Goal: Task Accomplishment & Management: Use online tool/utility

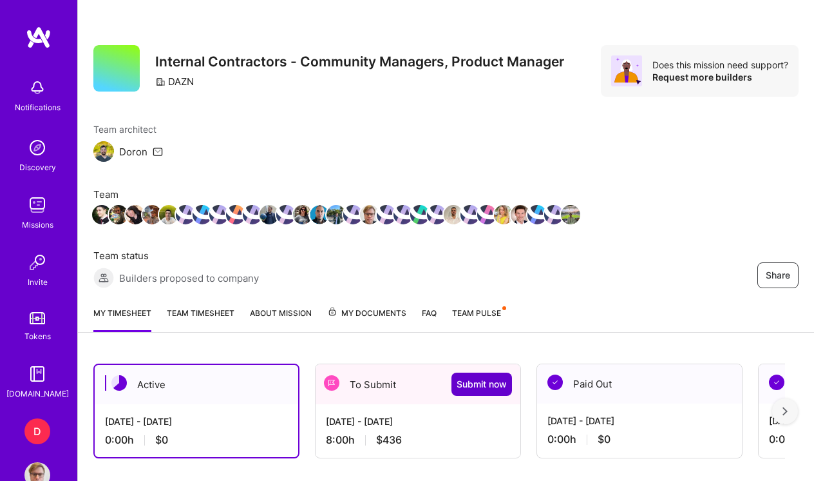
click at [486, 385] on span "Submit now" at bounding box center [482, 384] width 50 height 13
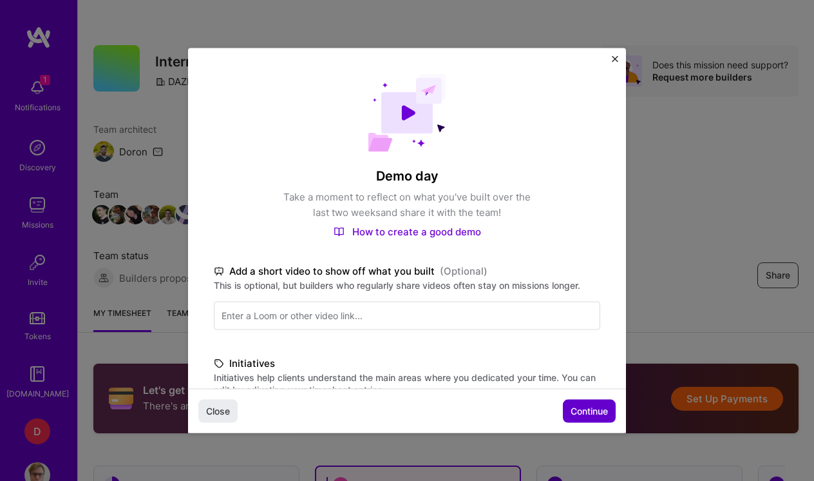
click at [587, 409] on span "Continue" at bounding box center [589, 410] width 37 height 13
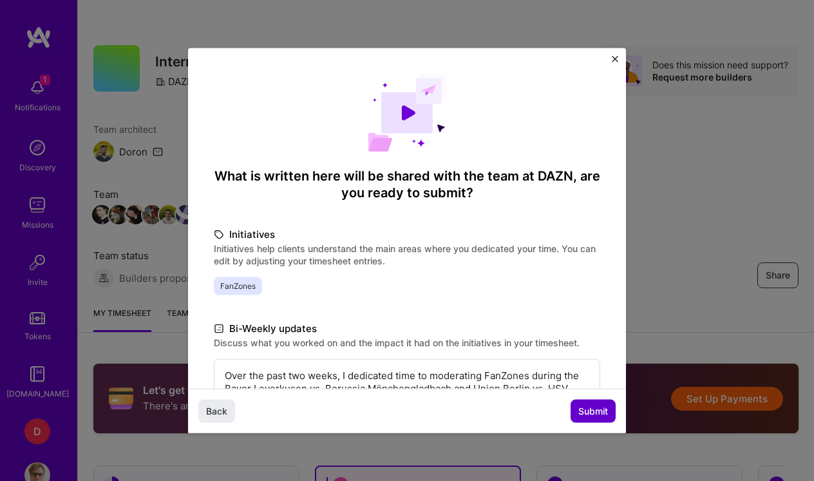
click at [587, 409] on span "Submit" at bounding box center [594, 410] width 30 height 13
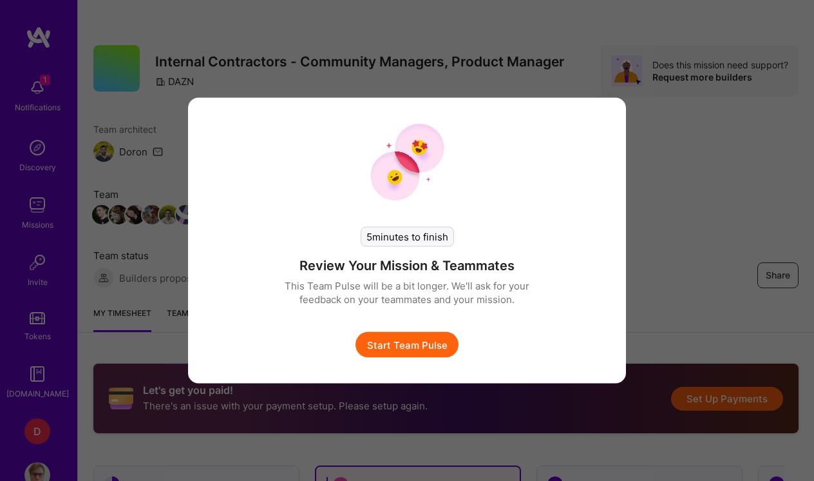
click at [423, 340] on button "Start Team Pulse" at bounding box center [407, 345] width 103 height 26
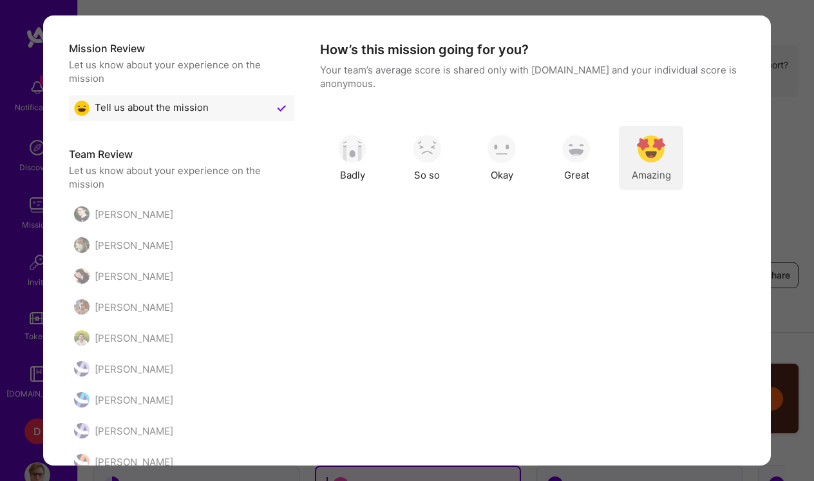
click at [657, 138] on img "modal" at bounding box center [651, 149] width 28 height 28
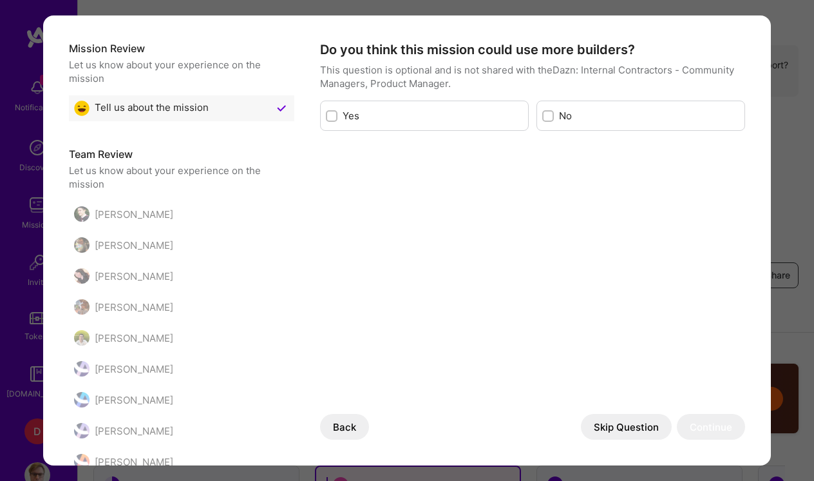
click at [640, 428] on button "Skip Question" at bounding box center [626, 427] width 91 height 26
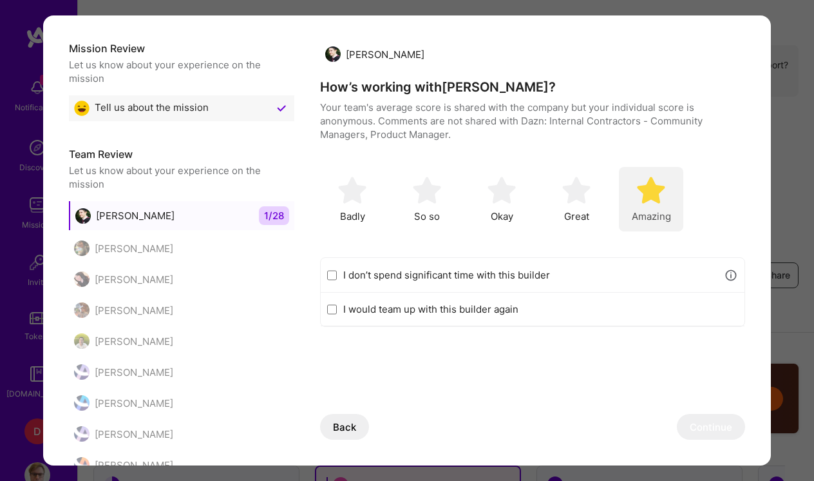
click at [668, 204] on div "Amazing" at bounding box center [651, 199] width 64 height 64
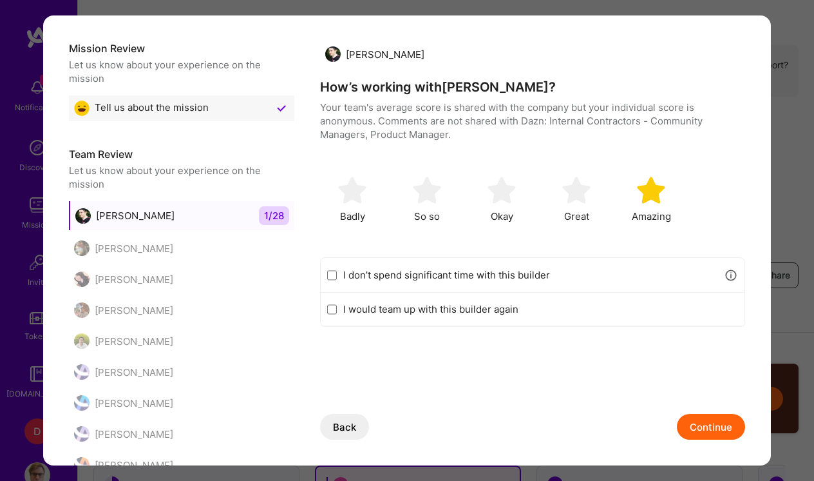
click at [723, 423] on button "Continue" at bounding box center [711, 427] width 68 height 26
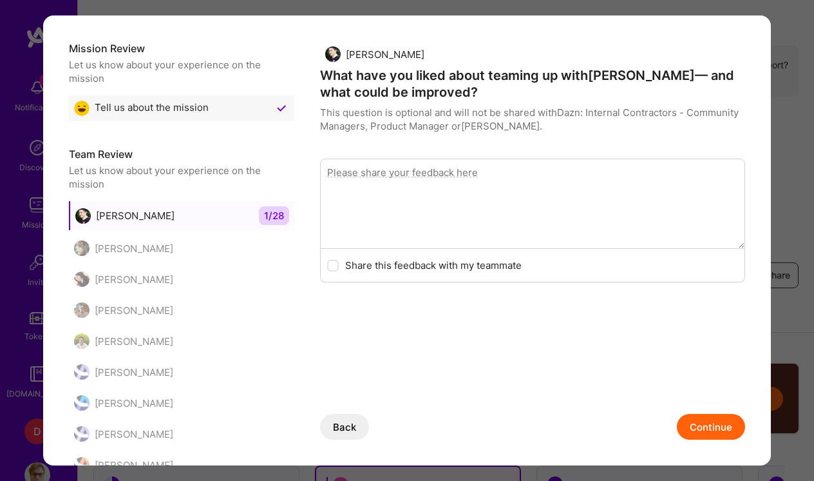
click at [713, 429] on button "Continue" at bounding box center [711, 427] width 68 height 26
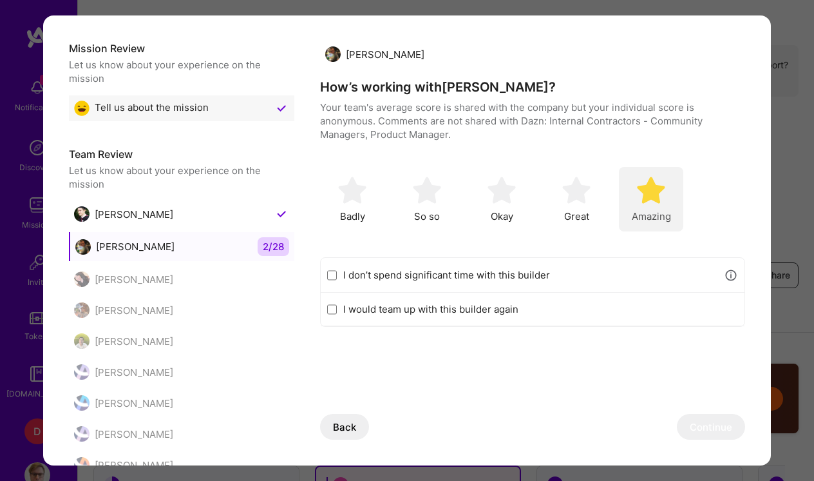
click at [668, 197] on div "Amazing" at bounding box center [651, 199] width 64 height 64
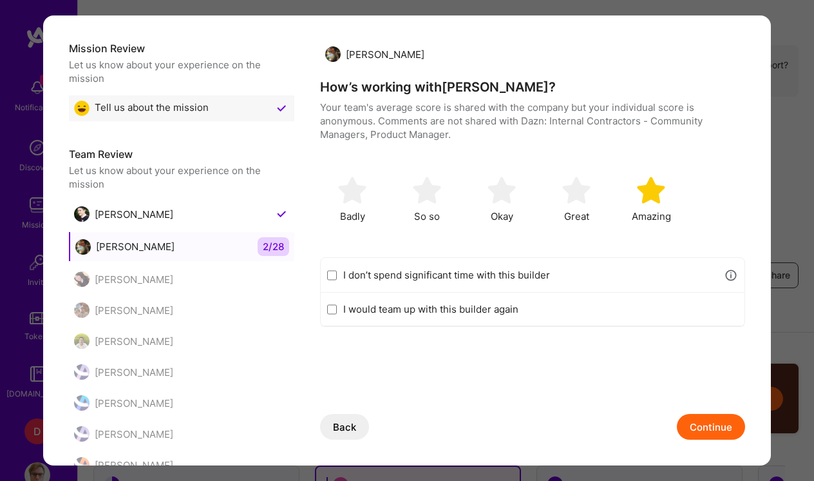
click at [709, 428] on button "Continue" at bounding box center [711, 427] width 68 height 26
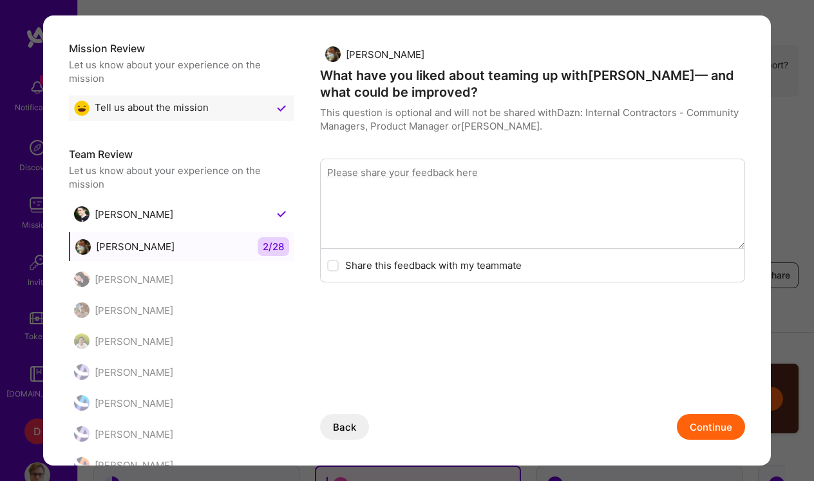
click at [709, 428] on button "Continue" at bounding box center [711, 427] width 68 height 26
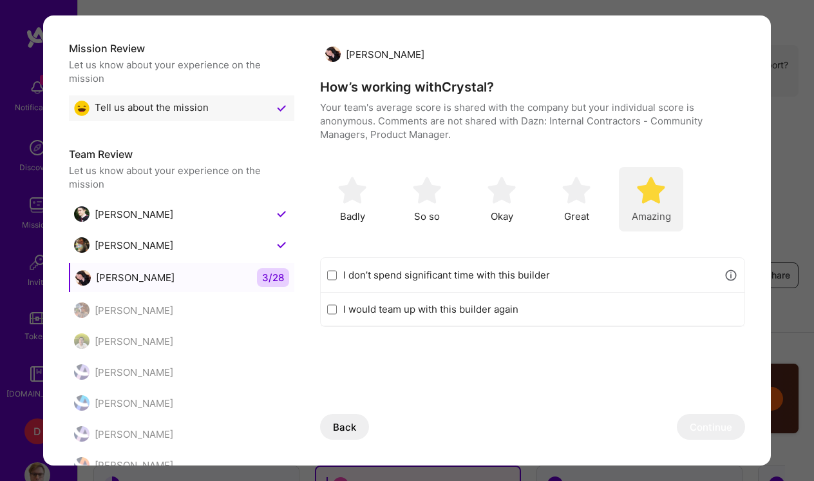
click at [662, 206] on div "Amazing" at bounding box center [651, 199] width 64 height 64
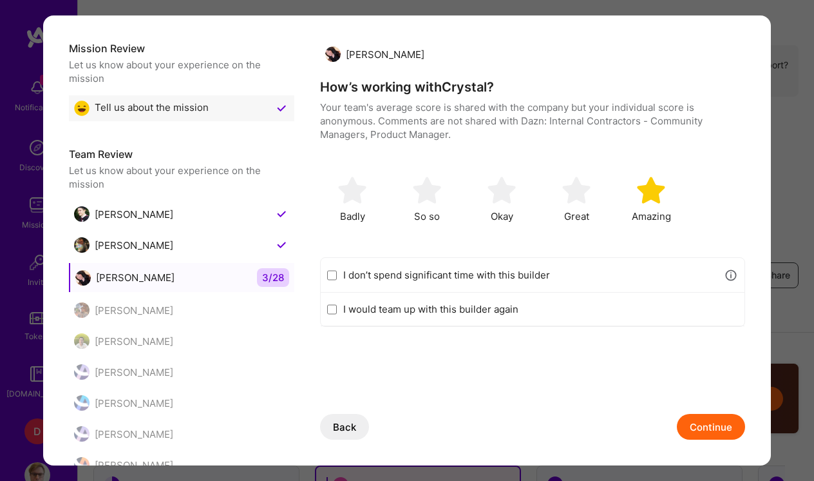
click at [696, 414] on button "Continue" at bounding box center [711, 427] width 68 height 26
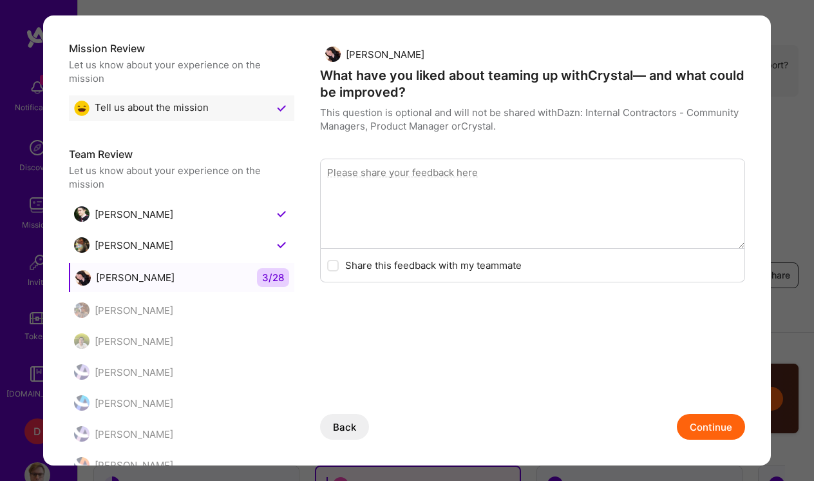
click at [700, 427] on button "Continue" at bounding box center [711, 427] width 68 height 26
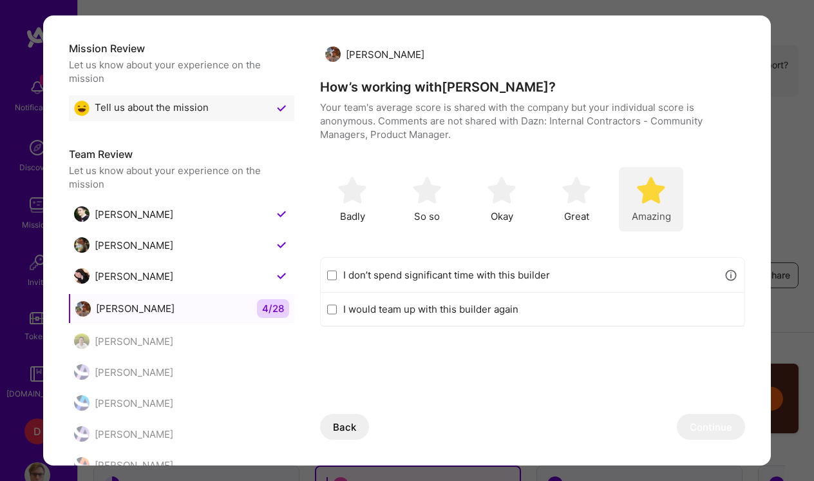
click at [657, 186] on img "modal" at bounding box center [651, 190] width 28 height 28
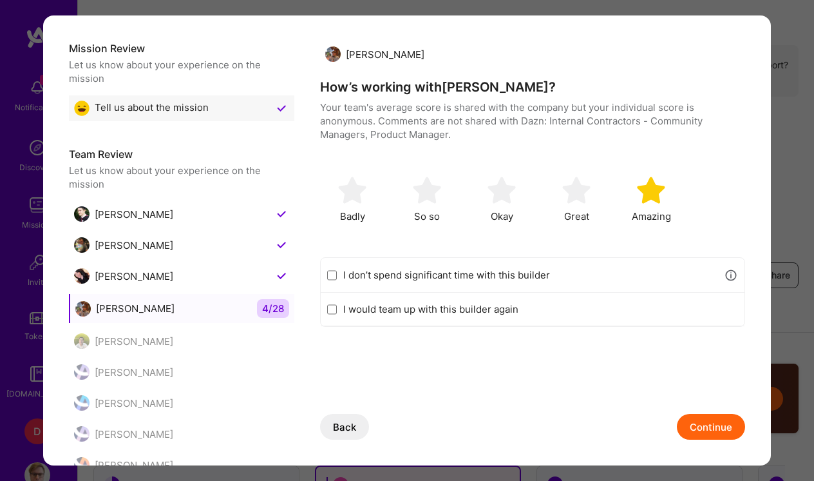
click at [695, 417] on button "Continue" at bounding box center [711, 427] width 68 height 26
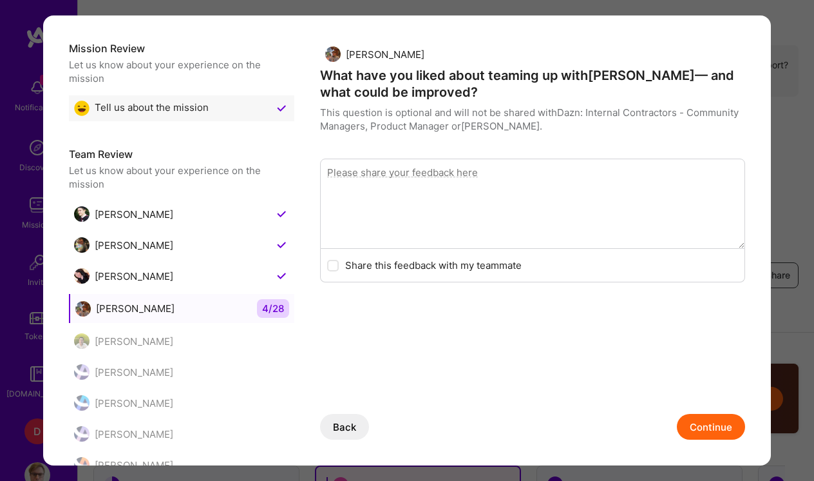
click at [700, 427] on button "Continue" at bounding box center [711, 427] width 68 height 26
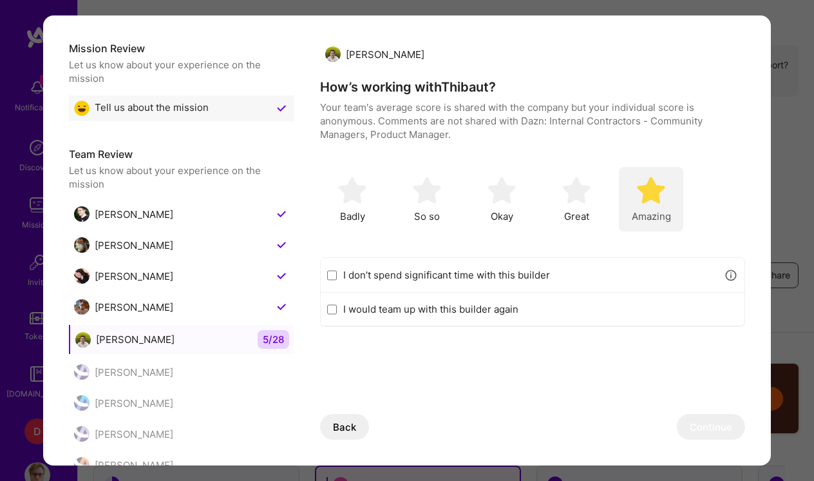
click at [647, 180] on img "modal" at bounding box center [651, 190] width 28 height 28
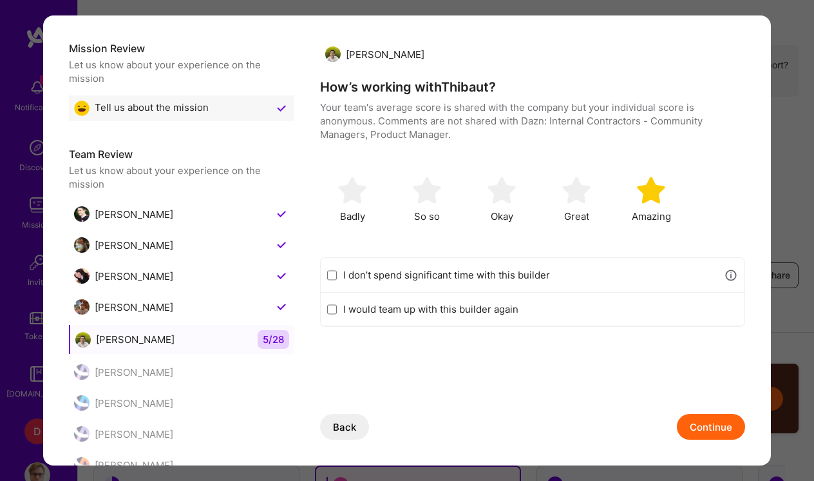
click at [698, 416] on button "Continue" at bounding box center [711, 427] width 68 height 26
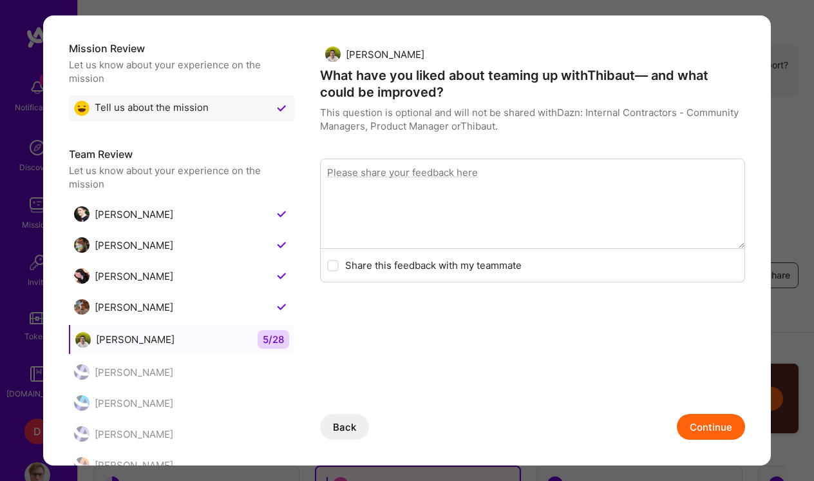
click at [702, 425] on button "Continue" at bounding box center [711, 427] width 68 height 26
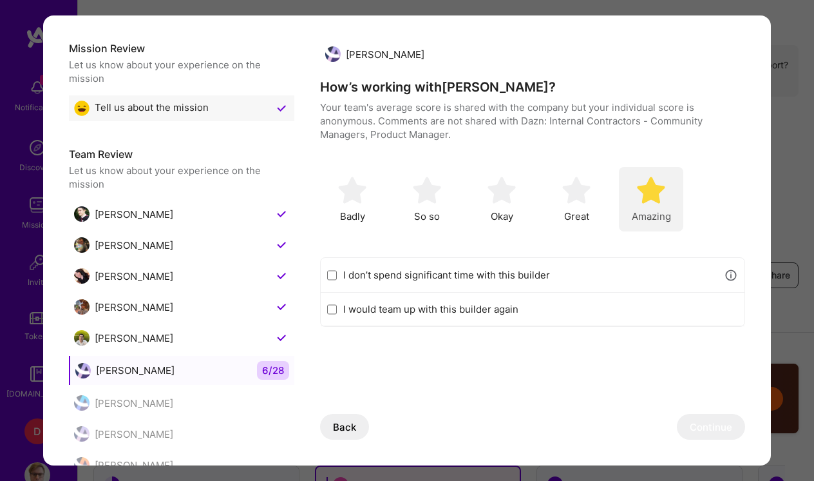
click at [662, 195] on img "modal" at bounding box center [651, 190] width 28 height 28
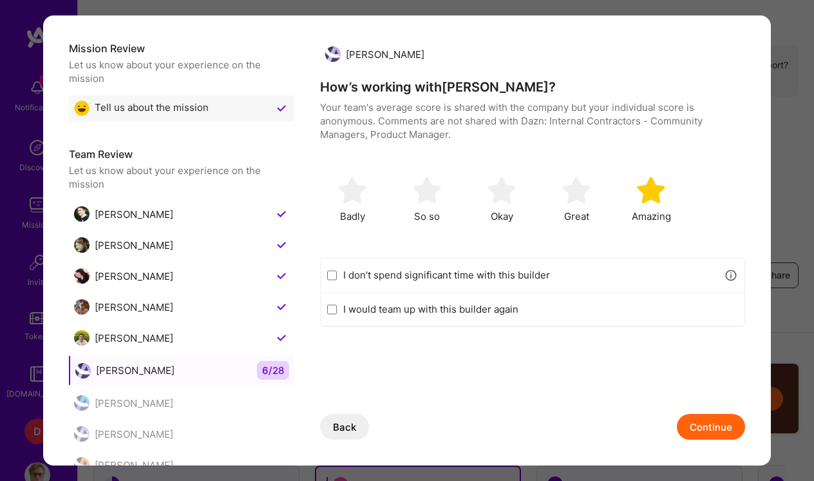
click at [705, 421] on button "Continue" at bounding box center [711, 427] width 68 height 26
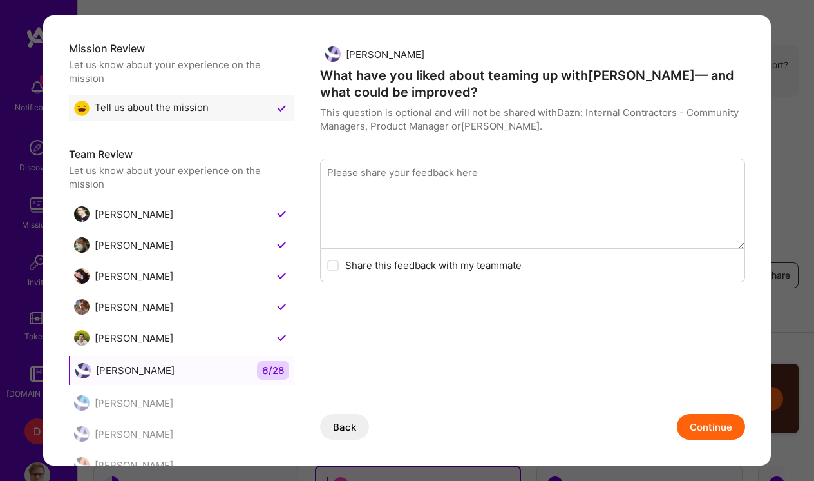
click at [705, 432] on button "Continue" at bounding box center [711, 427] width 68 height 26
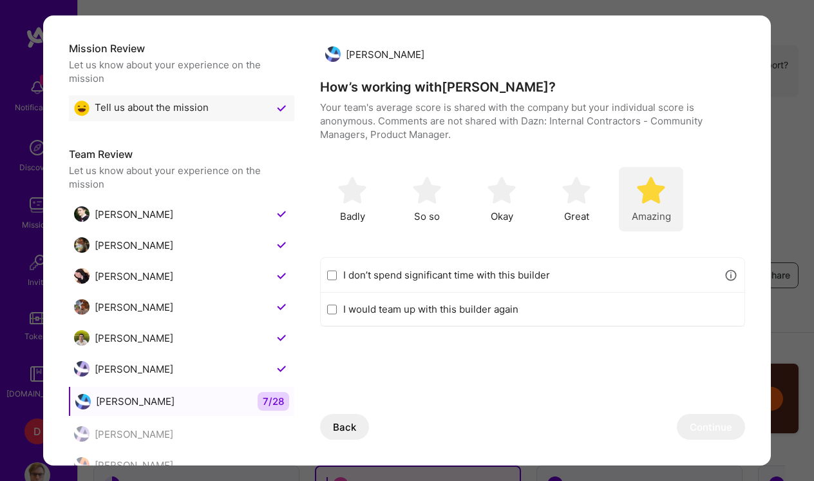
click at [655, 202] on img "modal" at bounding box center [651, 190] width 28 height 28
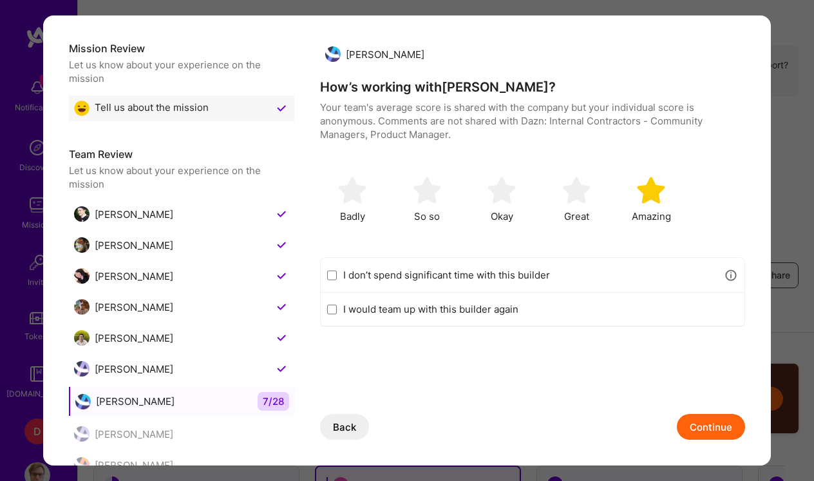
click at [719, 434] on button "Continue" at bounding box center [711, 427] width 68 height 26
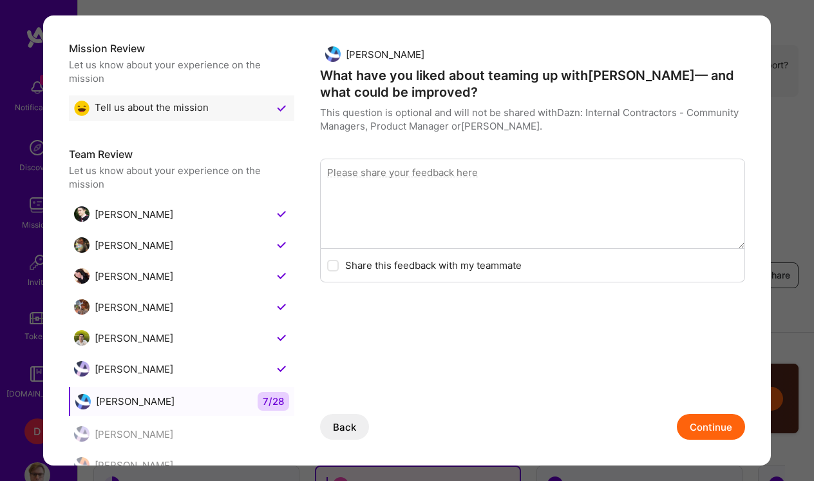
click at [717, 428] on button "Continue" at bounding box center [711, 427] width 68 height 26
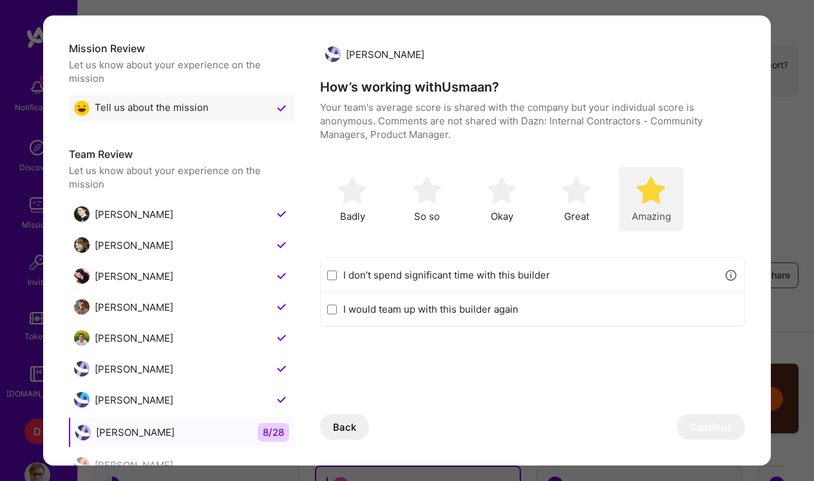
click at [660, 195] on img "modal" at bounding box center [651, 190] width 28 height 28
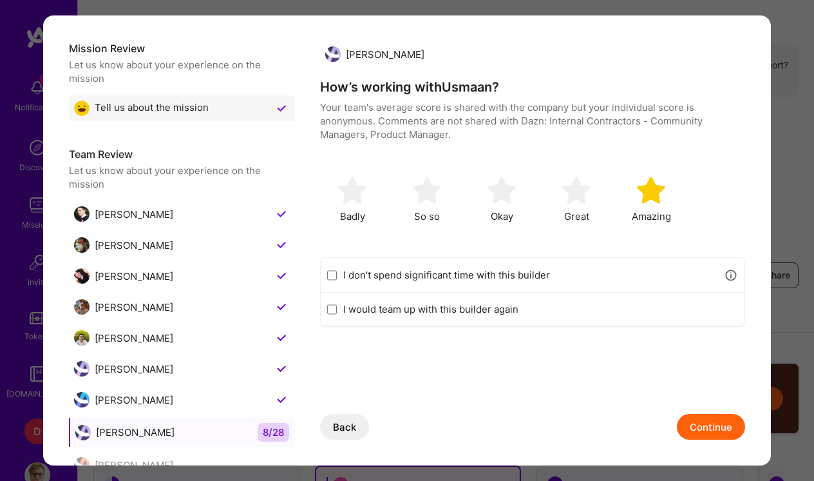
click at [716, 419] on button "Continue" at bounding box center [711, 427] width 68 height 26
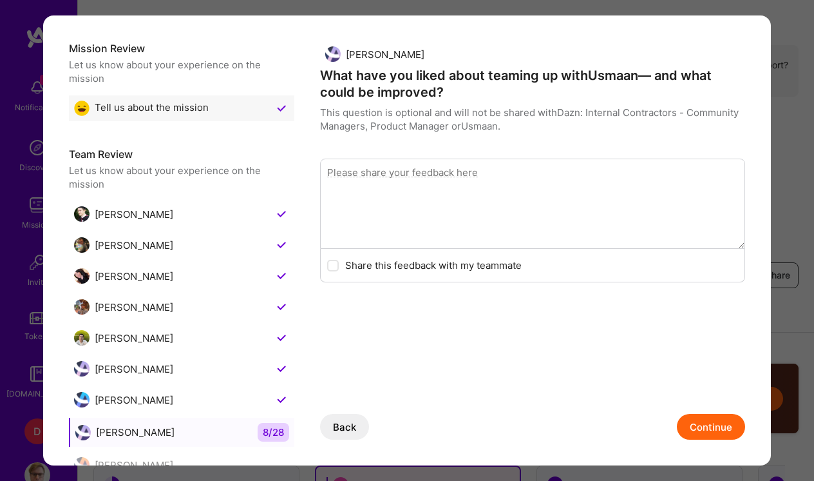
click at [716, 423] on button "Continue" at bounding box center [711, 427] width 68 height 26
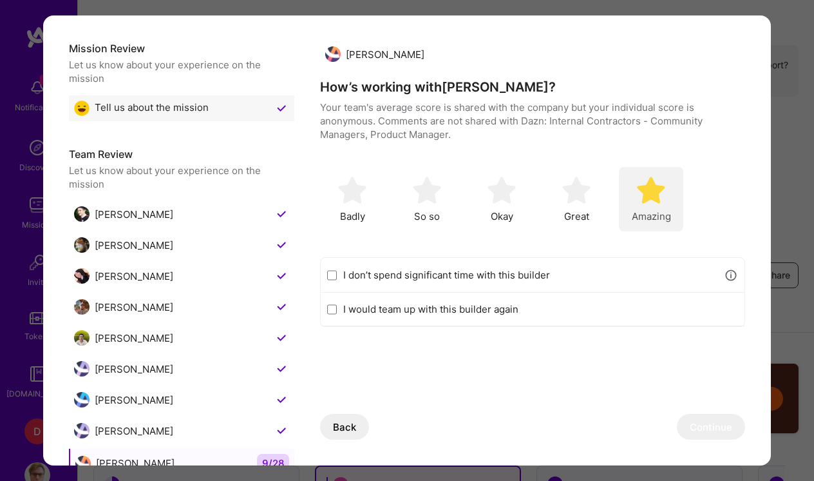
click at [664, 209] on span "Amazing" at bounding box center [651, 216] width 39 height 14
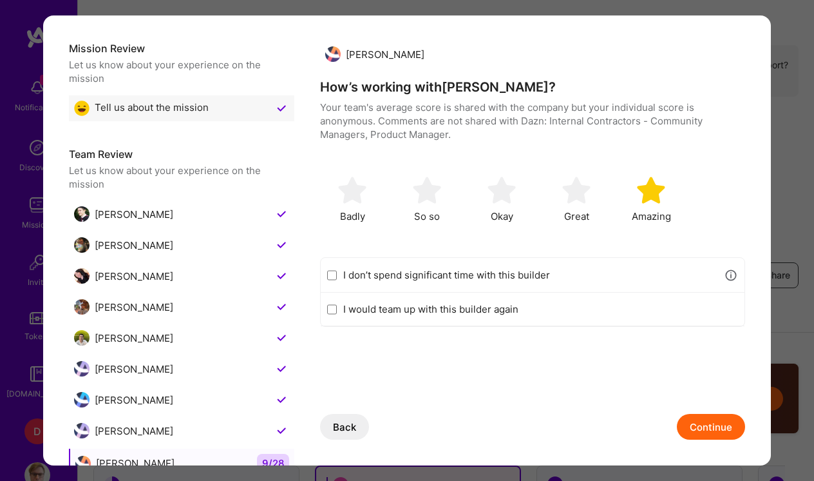
click at [697, 421] on button "Continue" at bounding box center [711, 427] width 68 height 26
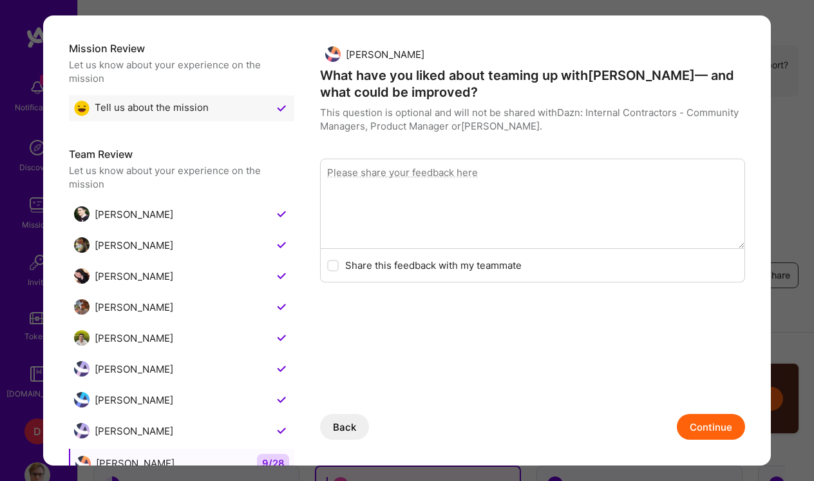
click at [702, 424] on button "Continue" at bounding box center [711, 427] width 68 height 26
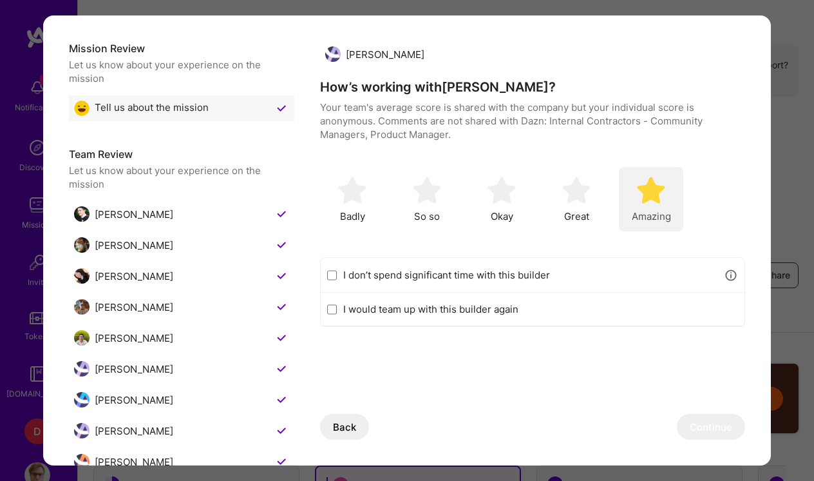
click at [658, 195] on img "modal" at bounding box center [651, 190] width 28 height 28
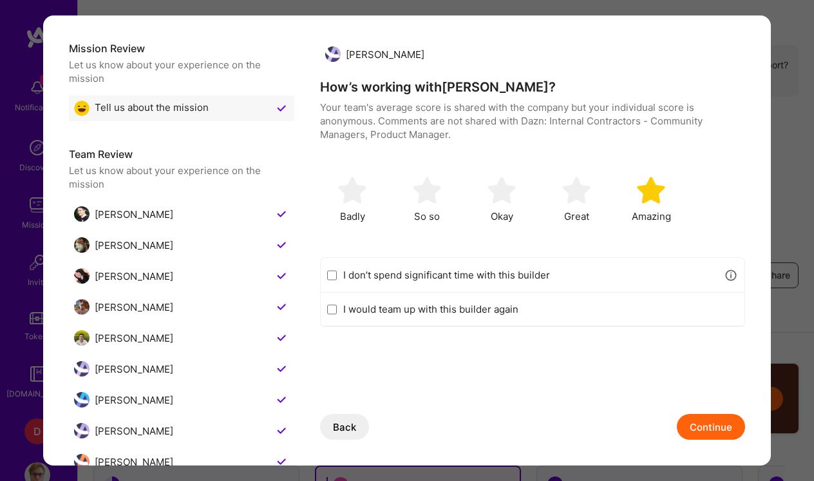
click at [719, 421] on button "Continue" at bounding box center [711, 427] width 68 height 26
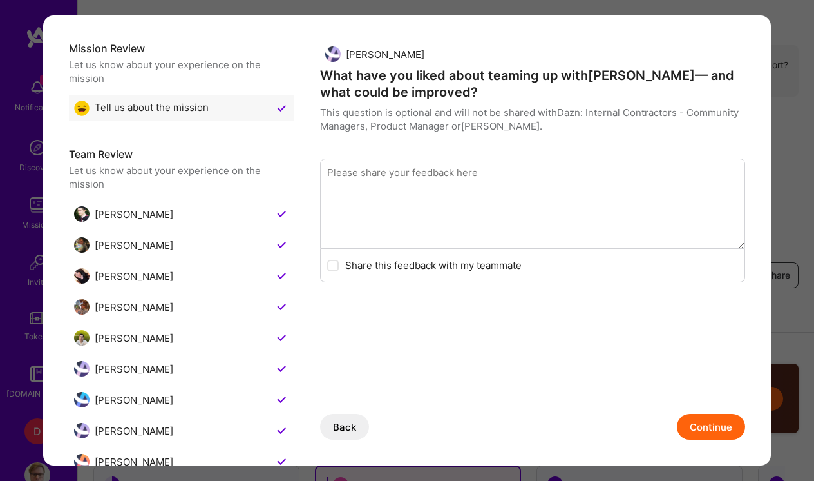
click at [719, 421] on button "Continue" at bounding box center [711, 427] width 68 height 26
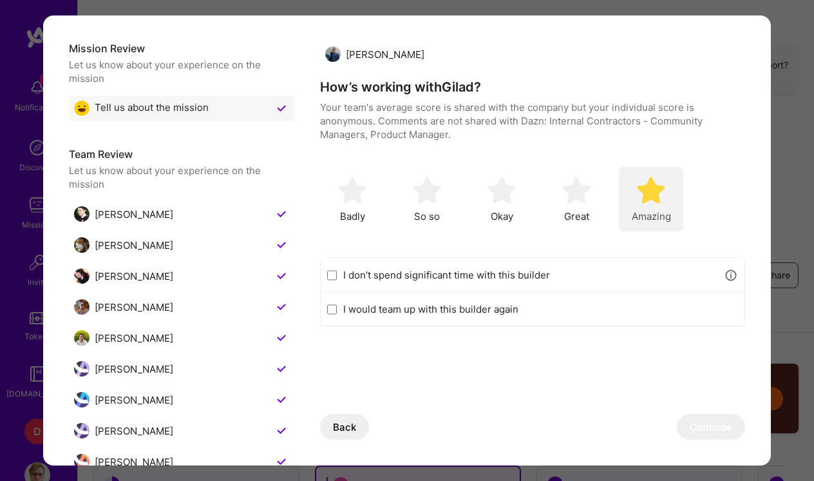
click at [653, 208] on div "Amazing" at bounding box center [651, 199] width 64 height 64
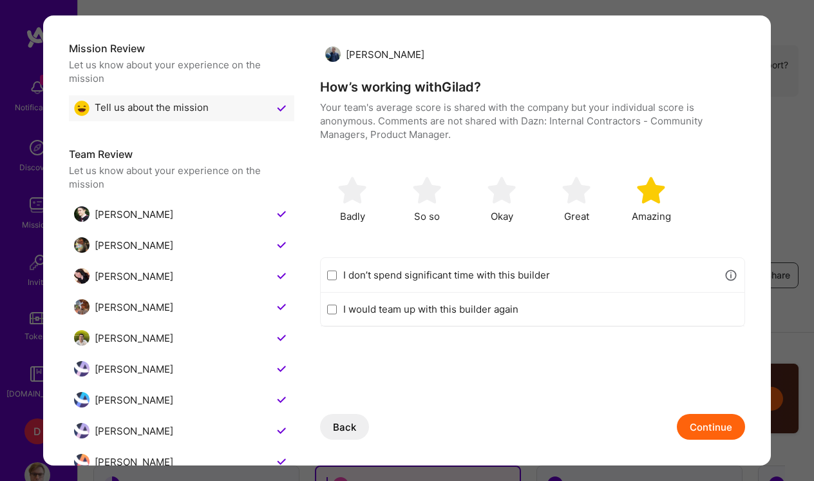
click at [714, 421] on button "Continue" at bounding box center [711, 427] width 68 height 26
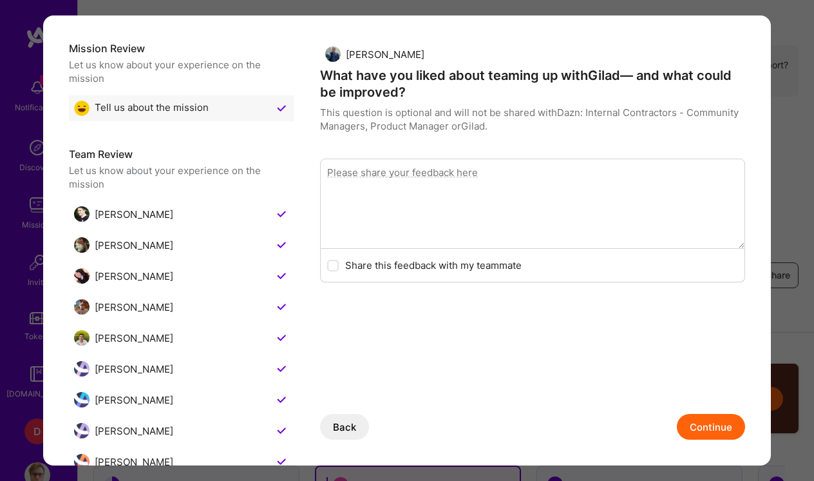
click at [714, 421] on button "Continue" at bounding box center [711, 427] width 68 height 26
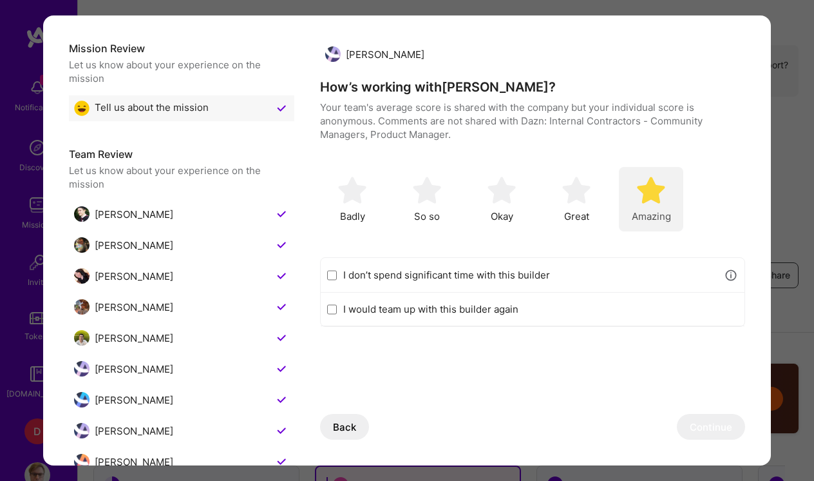
click at [641, 200] on img "modal" at bounding box center [651, 190] width 28 height 28
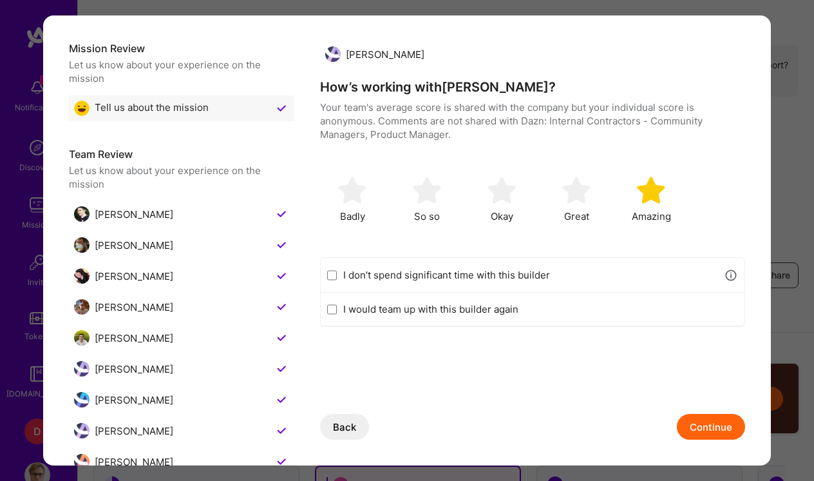
click at [711, 434] on button "Continue" at bounding box center [711, 427] width 68 height 26
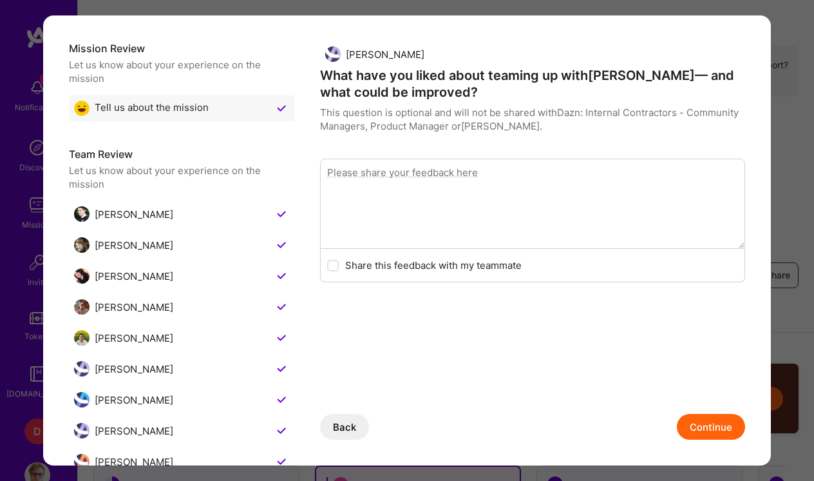
click at [711, 427] on button "Continue" at bounding box center [711, 427] width 68 height 26
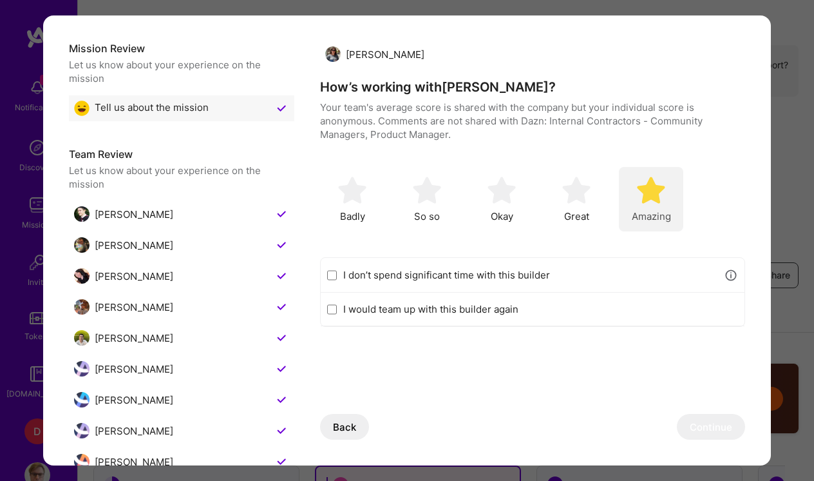
click at [678, 216] on div "Amazing" at bounding box center [651, 199] width 64 height 64
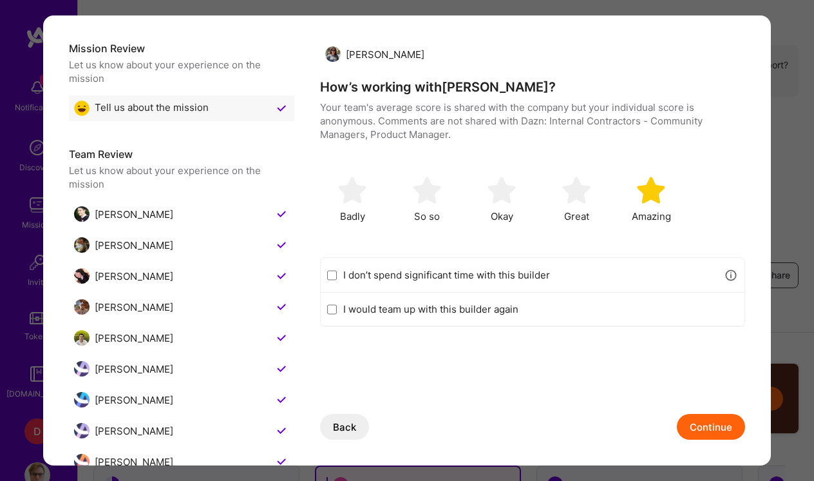
click at [724, 433] on button "Continue" at bounding box center [711, 427] width 68 height 26
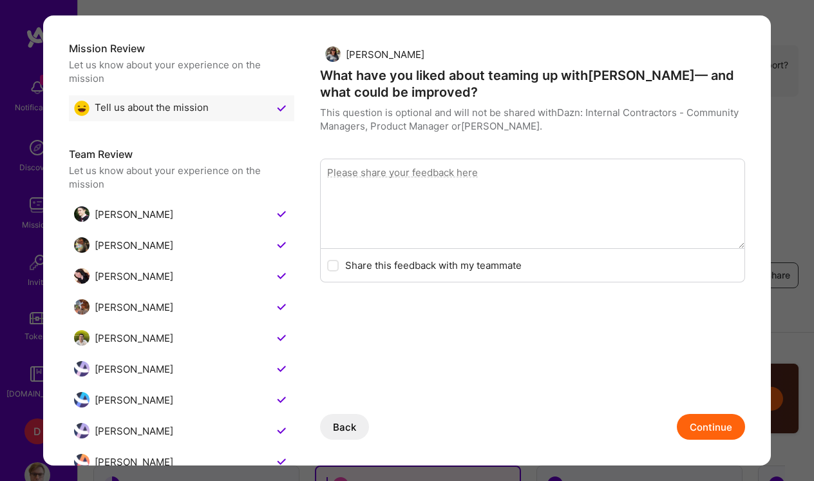
click at [721, 430] on button "Continue" at bounding box center [711, 427] width 68 height 26
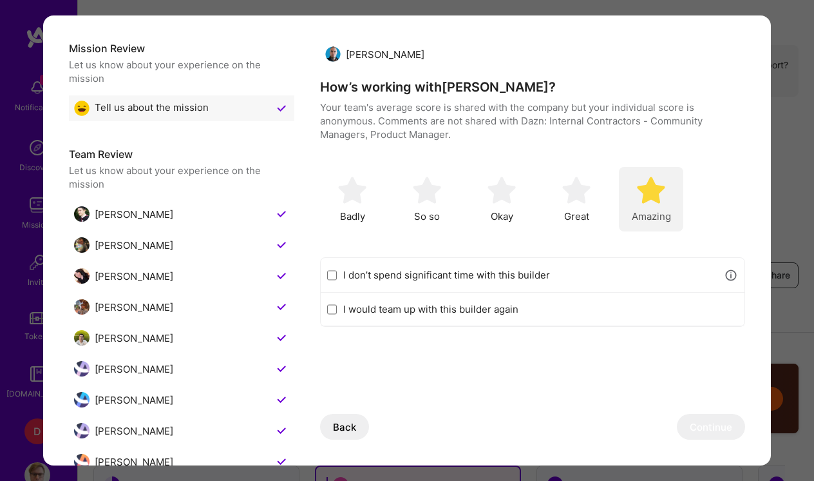
click at [643, 189] on img "modal" at bounding box center [651, 190] width 28 height 28
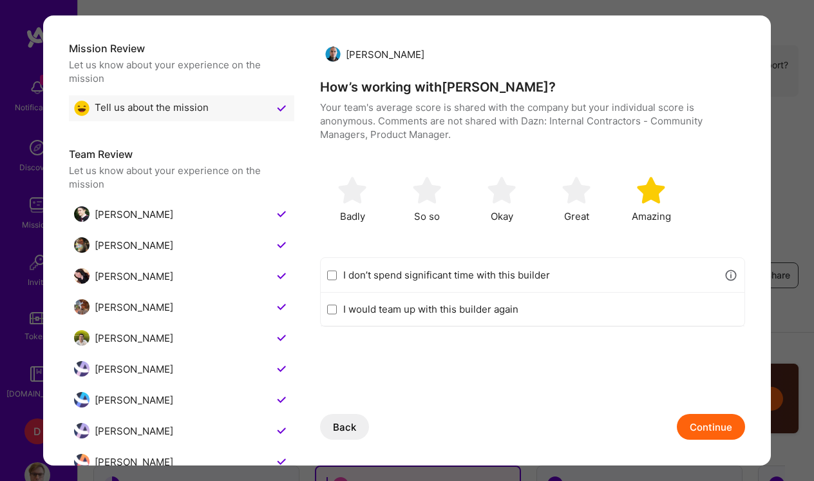
click at [727, 432] on button "Continue" at bounding box center [711, 427] width 68 height 26
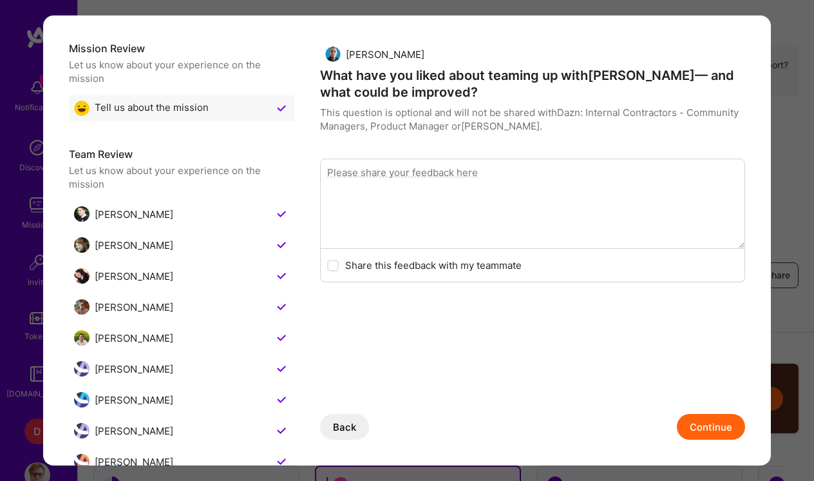
click at [727, 432] on button "Continue" at bounding box center [711, 427] width 68 height 26
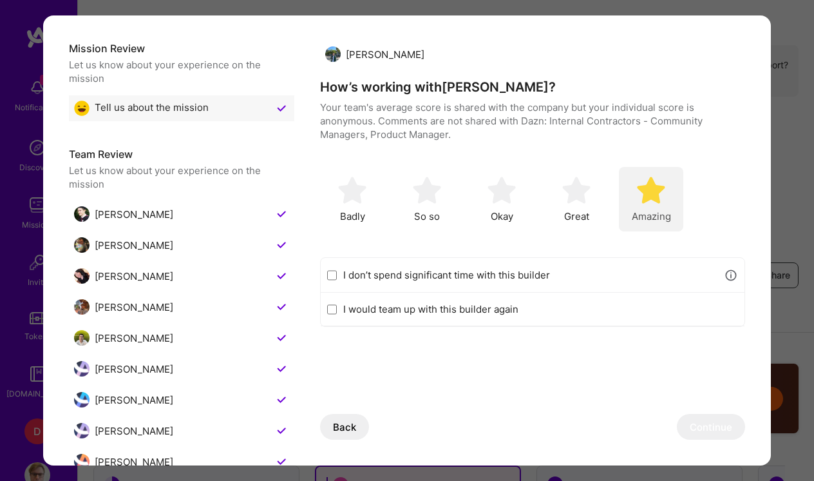
click at [669, 171] on div "Amazing" at bounding box center [651, 199] width 64 height 64
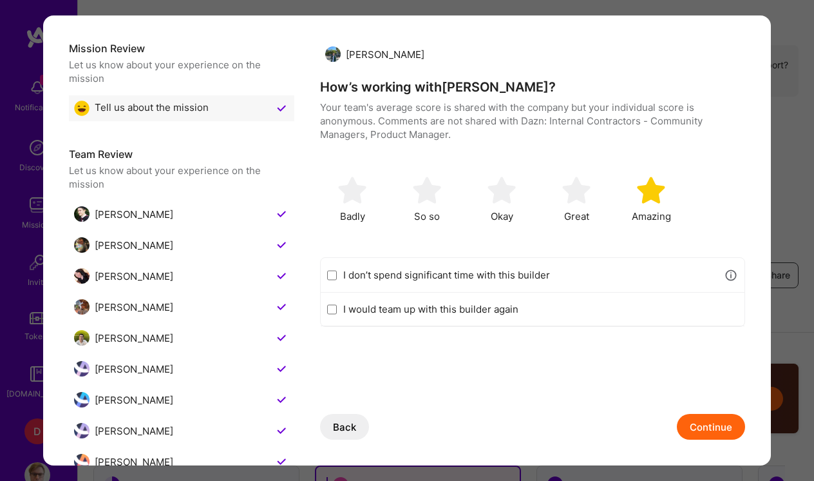
click at [719, 424] on button "Continue" at bounding box center [711, 427] width 68 height 26
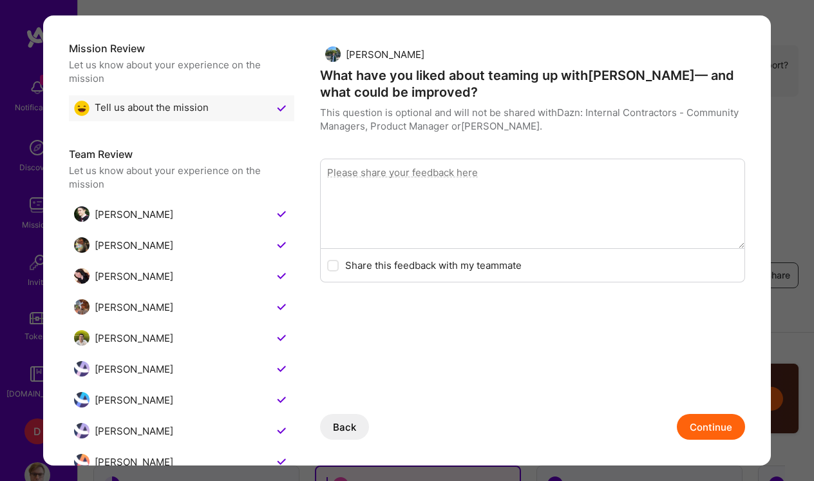
click at [719, 424] on button "Continue" at bounding box center [711, 427] width 68 height 26
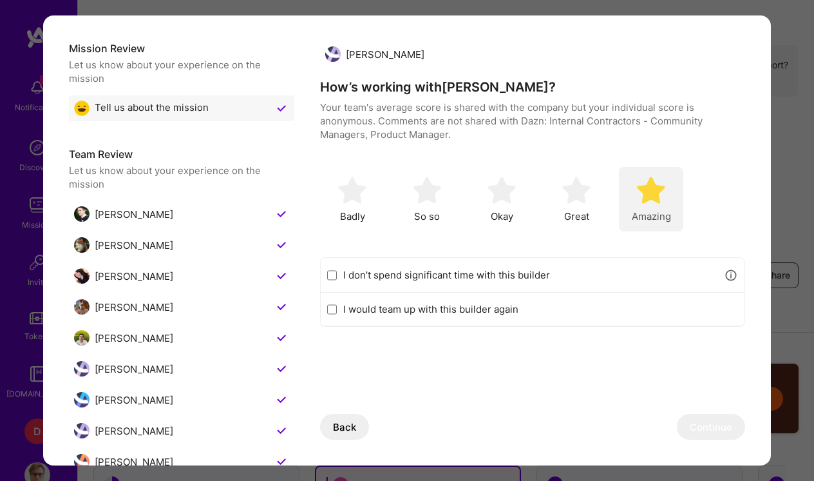
click at [657, 202] on img "modal" at bounding box center [651, 190] width 28 height 28
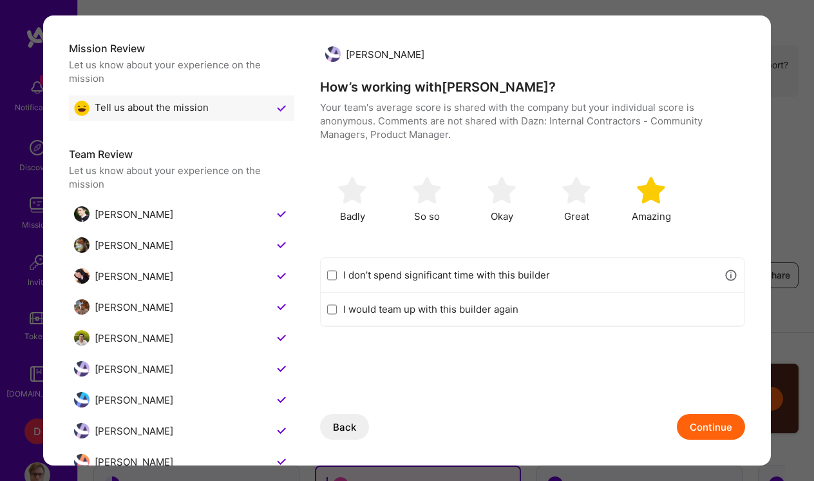
click at [715, 422] on button "Continue" at bounding box center [711, 427] width 68 height 26
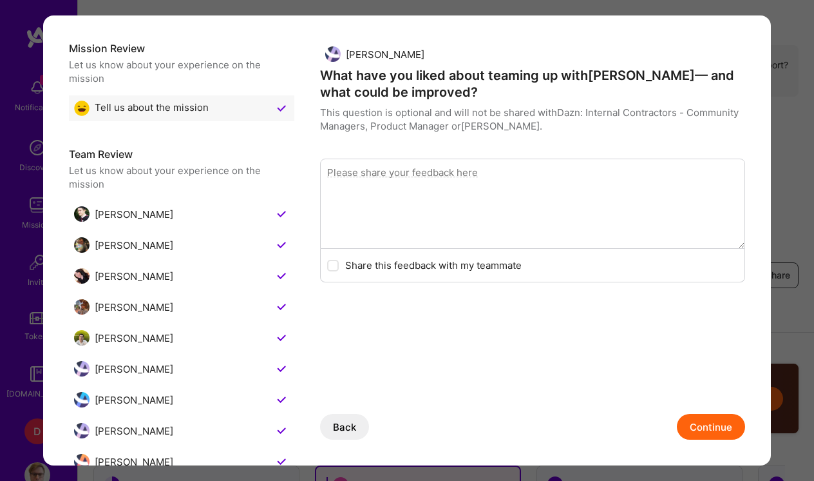
click at [717, 427] on button "Continue" at bounding box center [711, 427] width 68 height 26
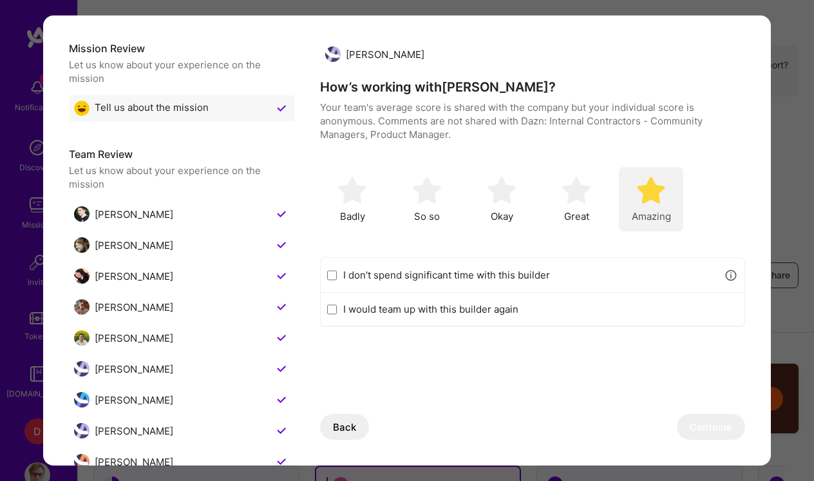
click at [650, 211] on span "Amazing" at bounding box center [651, 216] width 39 height 14
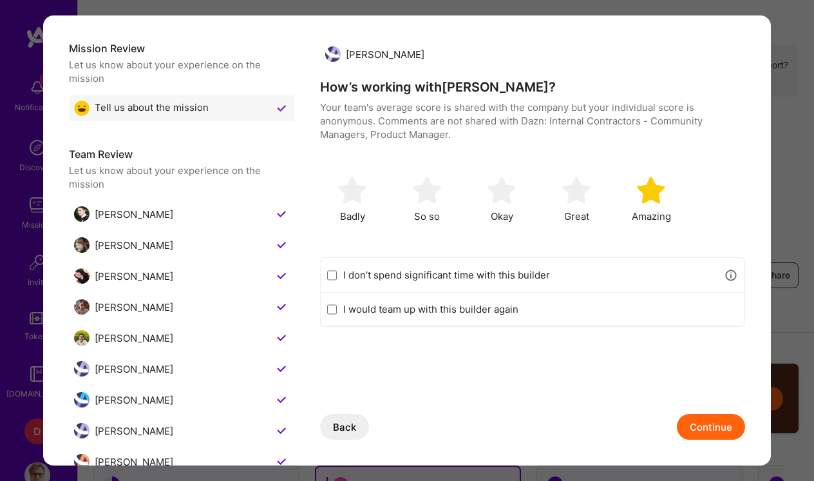
click at [723, 427] on button "Continue" at bounding box center [711, 427] width 68 height 26
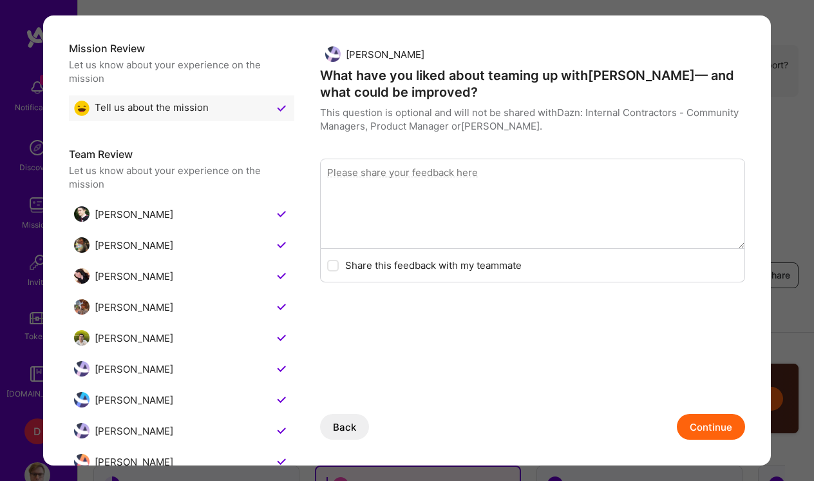
click at [723, 427] on button "Continue" at bounding box center [711, 427] width 68 height 26
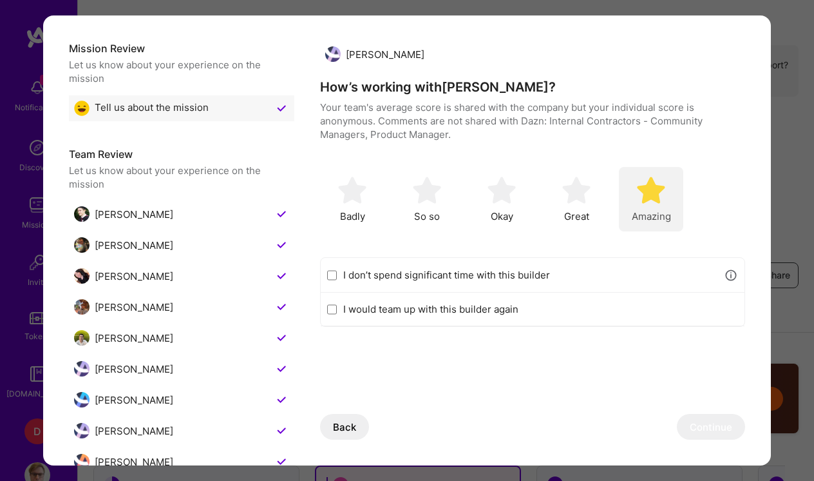
click at [656, 201] on img "modal" at bounding box center [651, 190] width 28 height 28
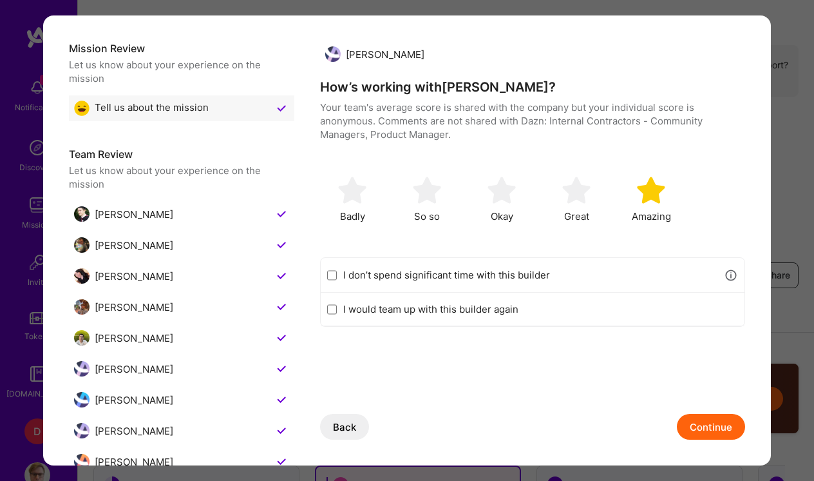
click at [717, 427] on button "Continue" at bounding box center [711, 427] width 68 height 26
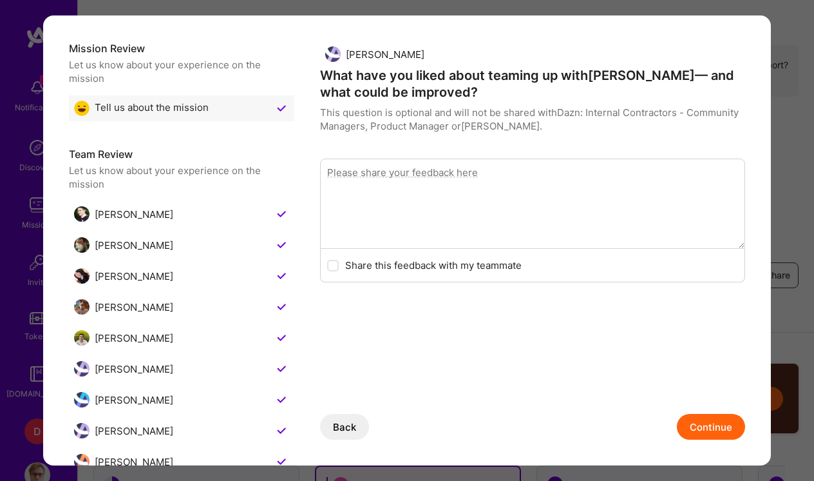
click at [717, 427] on button "Continue" at bounding box center [711, 427] width 68 height 26
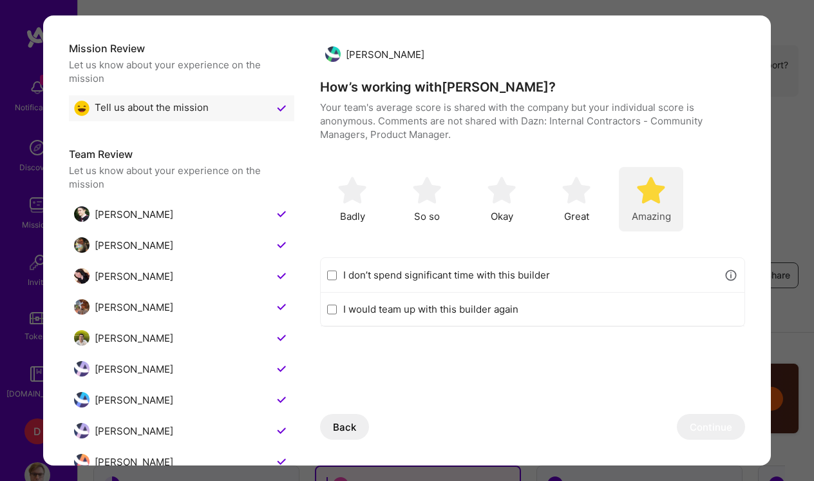
click at [662, 200] on img "modal" at bounding box center [651, 190] width 28 height 28
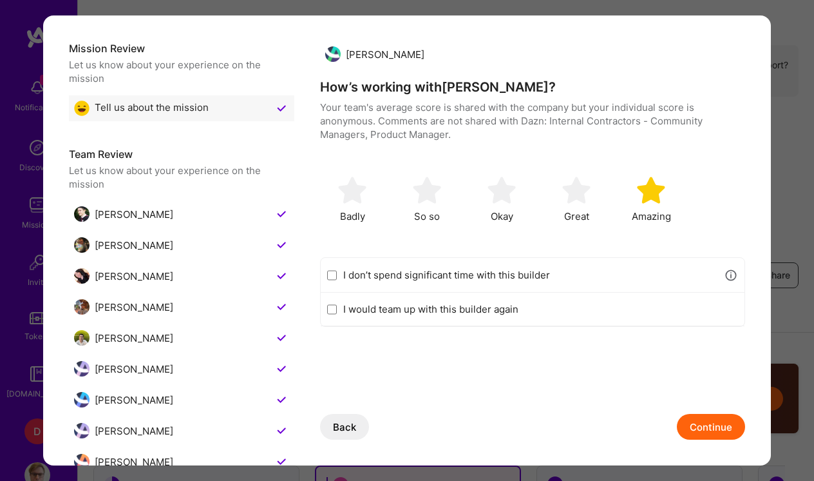
click at [715, 431] on button "Continue" at bounding box center [711, 427] width 68 height 26
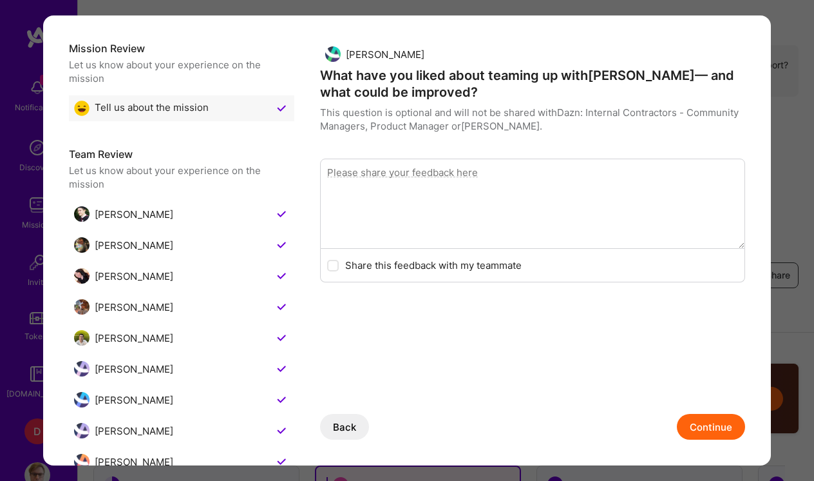
click at [715, 431] on button "Continue" at bounding box center [711, 427] width 68 height 26
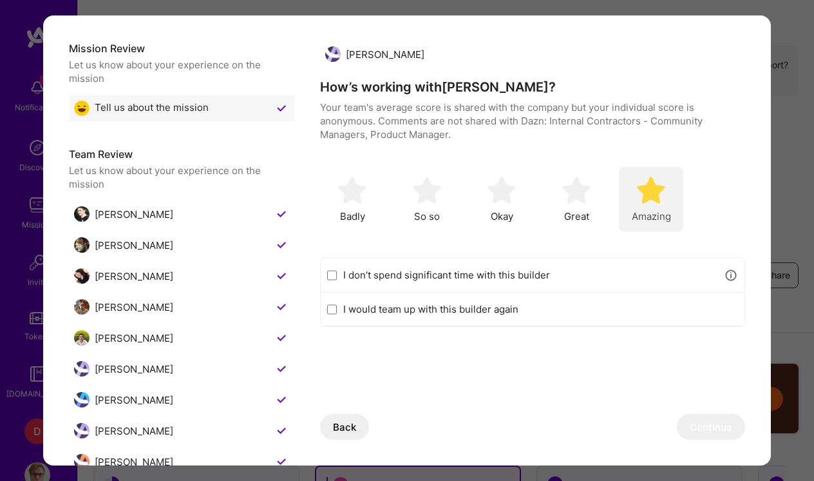
click at [650, 197] on img "modal" at bounding box center [651, 190] width 28 height 28
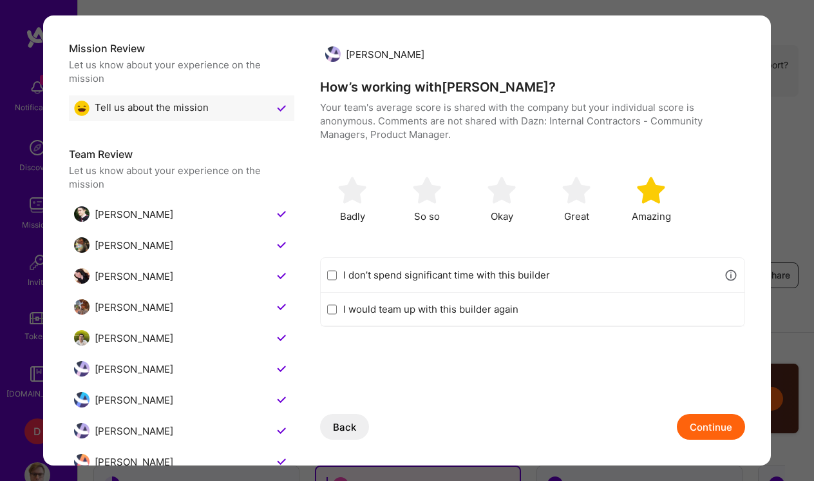
click at [717, 423] on button "Continue" at bounding box center [711, 427] width 68 height 26
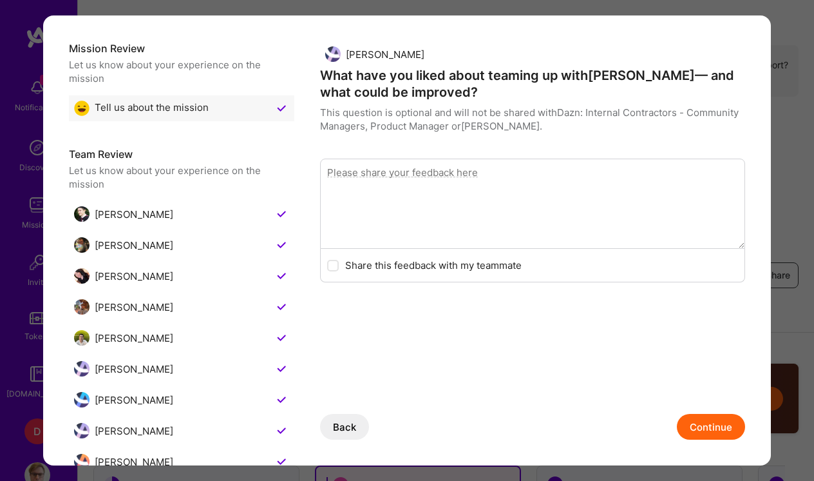
click at [717, 423] on button "Continue" at bounding box center [711, 427] width 68 height 26
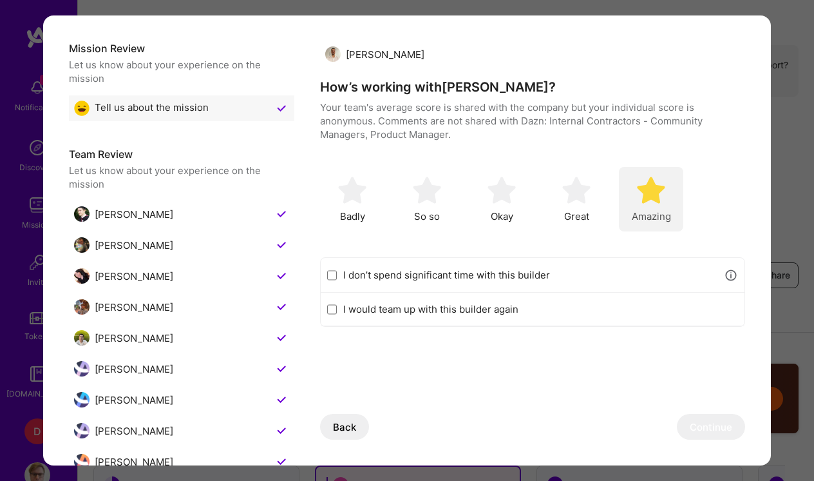
click at [668, 195] on div "Amazing" at bounding box center [651, 199] width 64 height 64
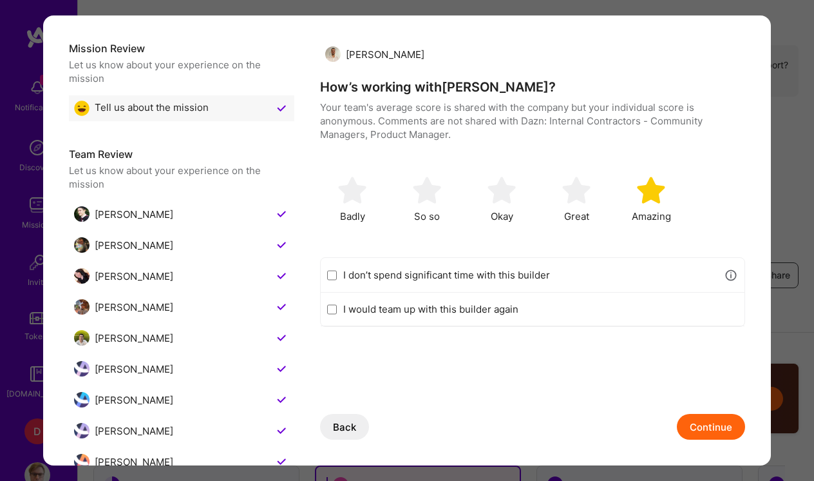
click at [720, 424] on button "Continue" at bounding box center [711, 427] width 68 height 26
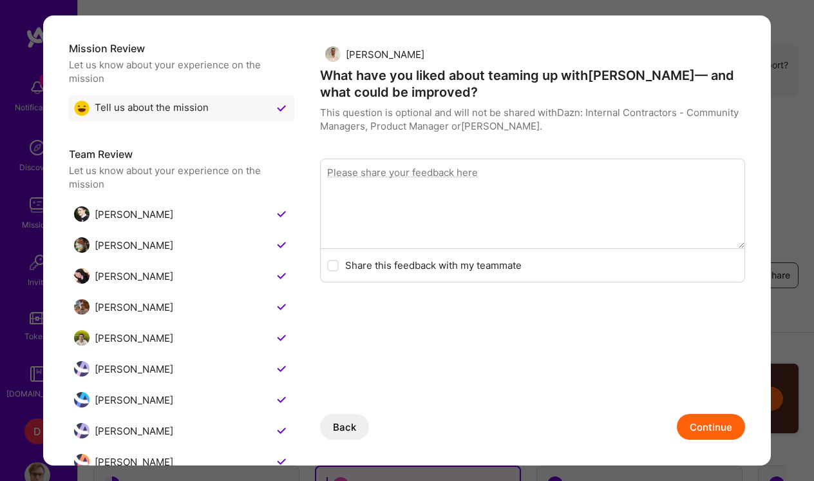
click at [720, 424] on button "Continue" at bounding box center [711, 427] width 68 height 26
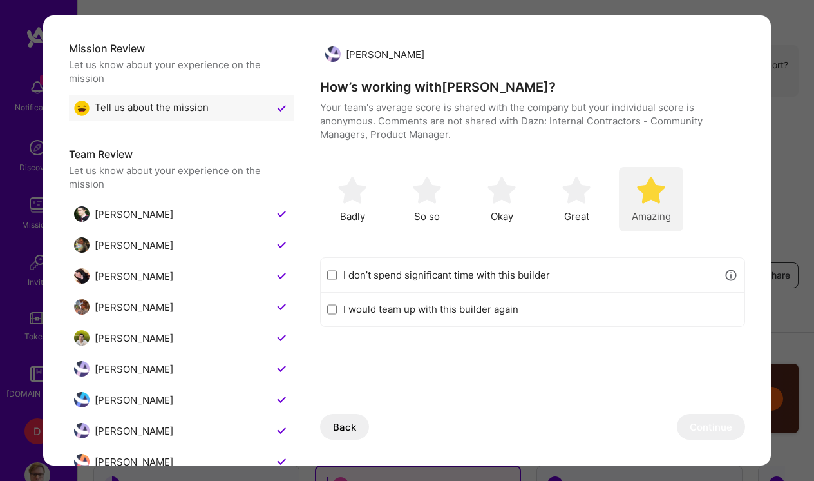
click at [653, 209] on span "Amazing" at bounding box center [651, 216] width 39 height 14
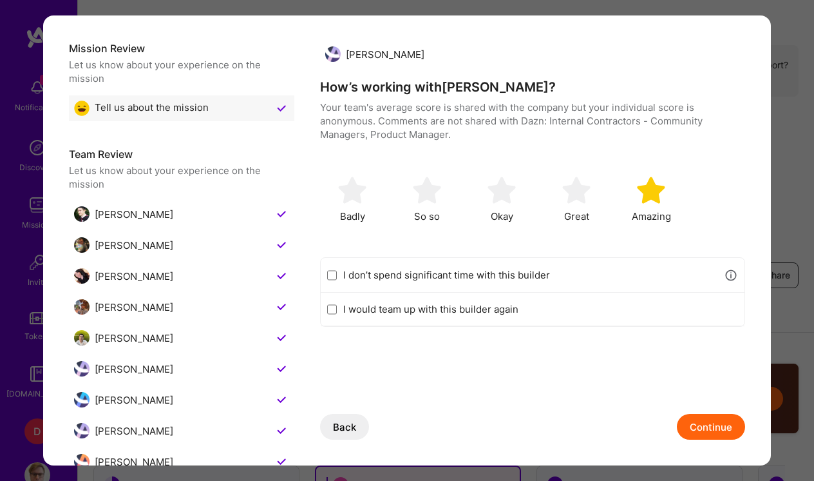
click at [709, 422] on button "Continue" at bounding box center [711, 427] width 68 height 26
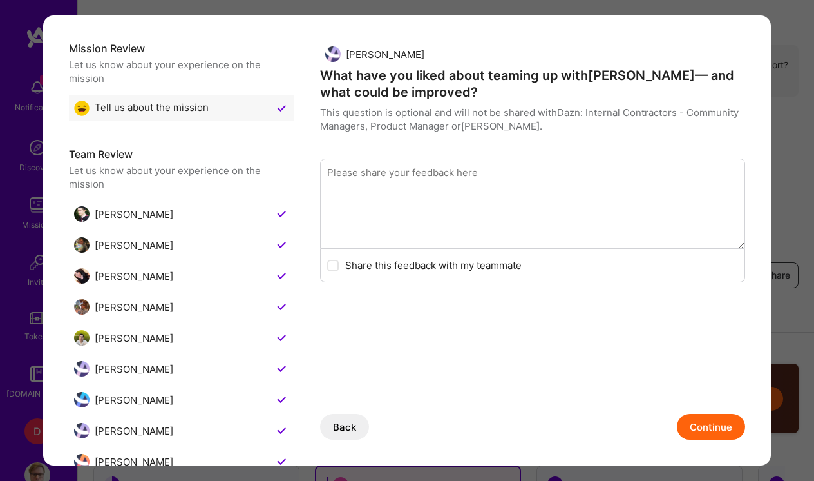
click at [709, 422] on button "Continue" at bounding box center [711, 427] width 68 height 26
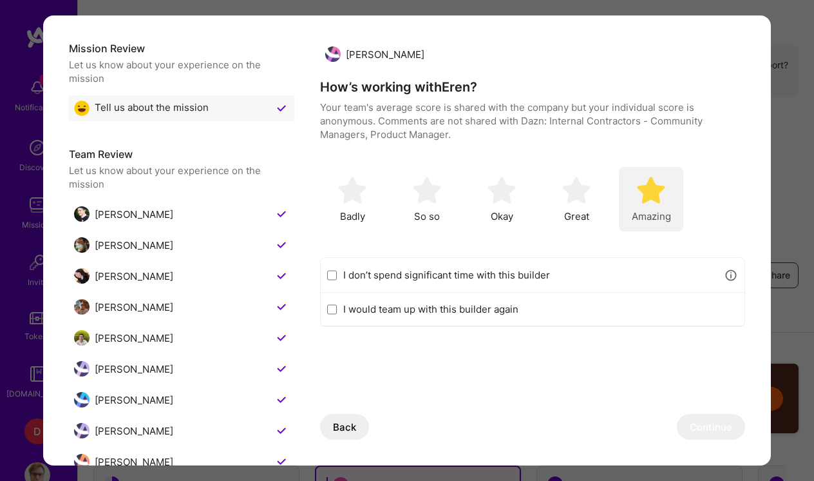
click at [659, 178] on img "modal" at bounding box center [651, 190] width 28 height 28
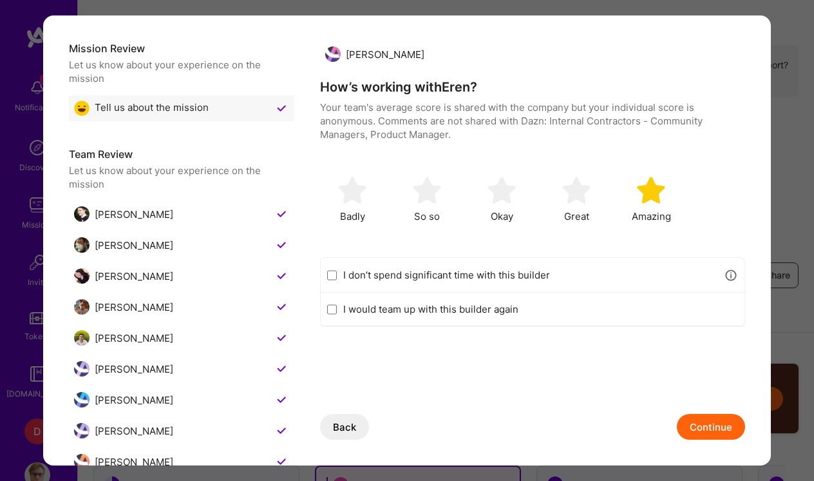
click at [722, 428] on button "Continue" at bounding box center [711, 427] width 68 height 26
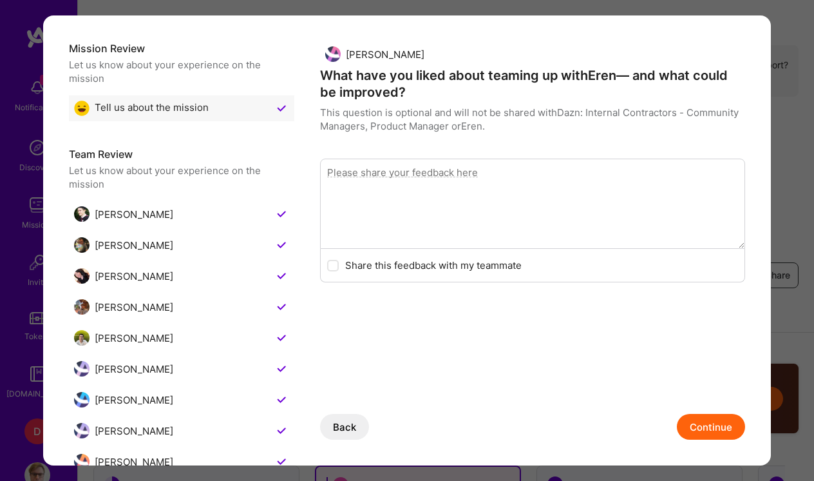
click at [722, 428] on button "Continue" at bounding box center [711, 427] width 68 height 26
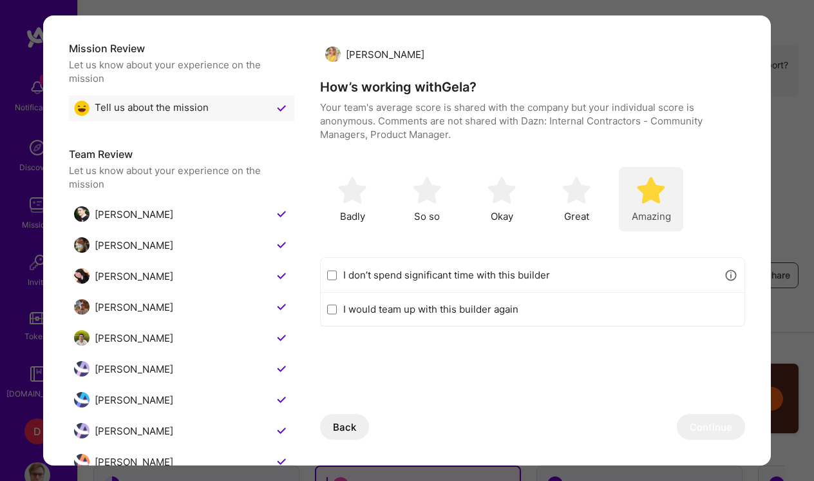
click at [664, 198] on img "modal" at bounding box center [651, 190] width 28 height 28
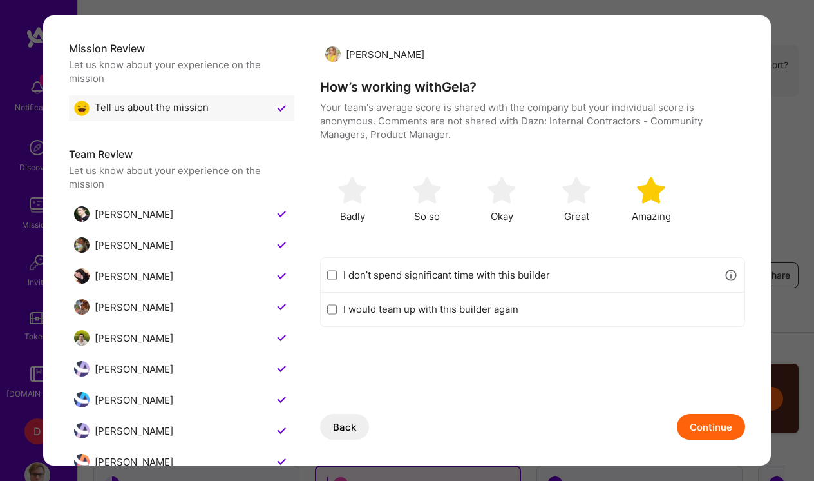
click at [700, 425] on button "Continue" at bounding box center [711, 427] width 68 height 26
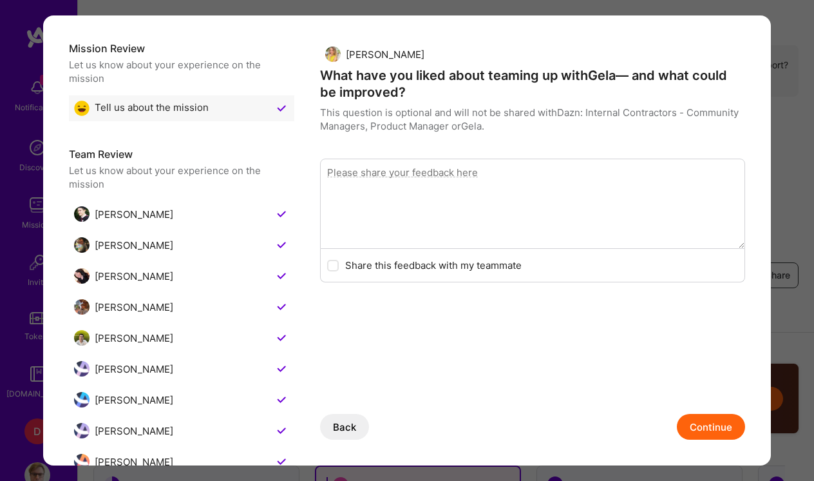
click at [700, 425] on button "Continue" at bounding box center [711, 427] width 68 height 26
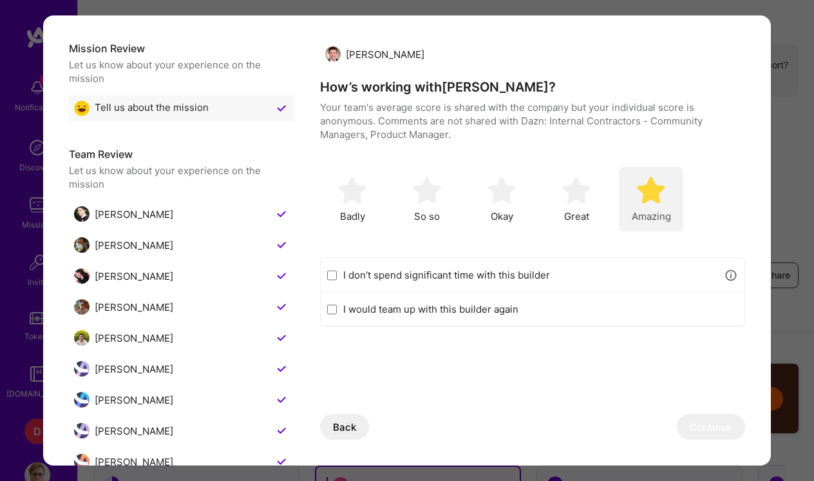
click at [661, 187] on img "modal" at bounding box center [651, 190] width 28 height 28
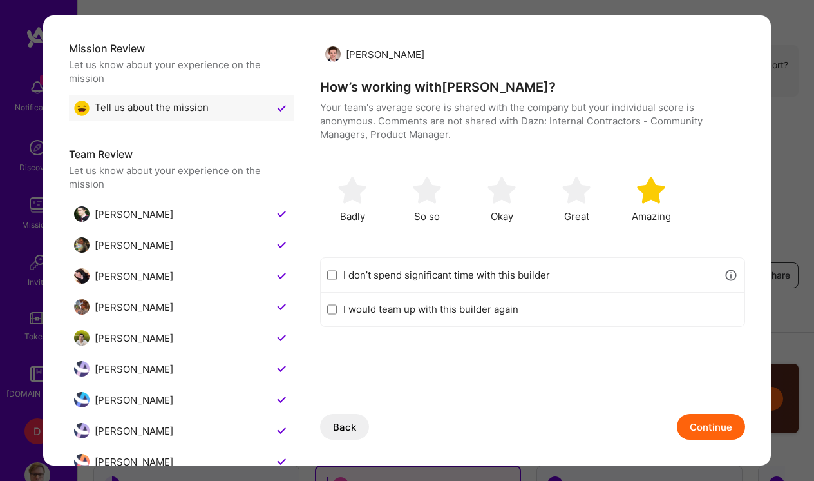
click at [724, 427] on button "Continue" at bounding box center [711, 427] width 68 height 26
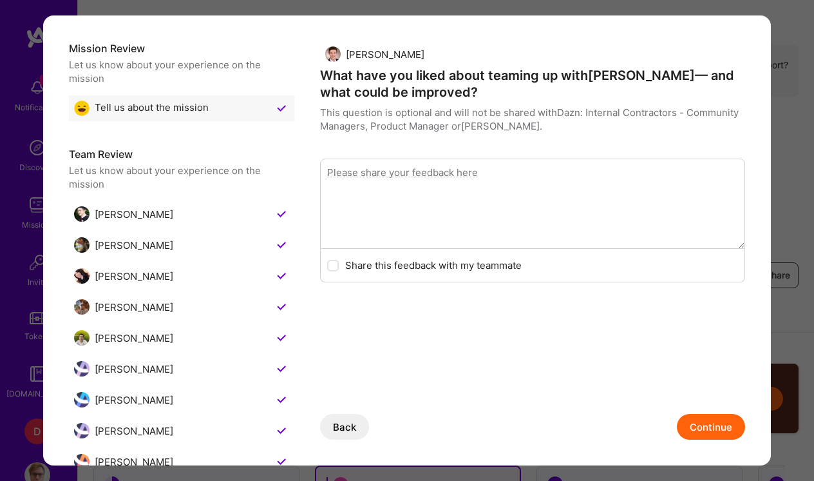
click at [724, 427] on button "Continue" at bounding box center [711, 427] width 68 height 26
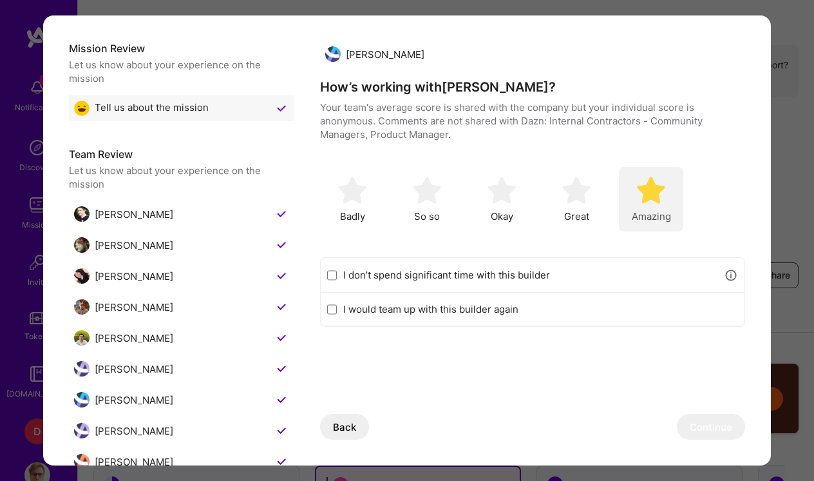
click at [651, 210] on span "Amazing" at bounding box center [651, 216] width 39 height 14
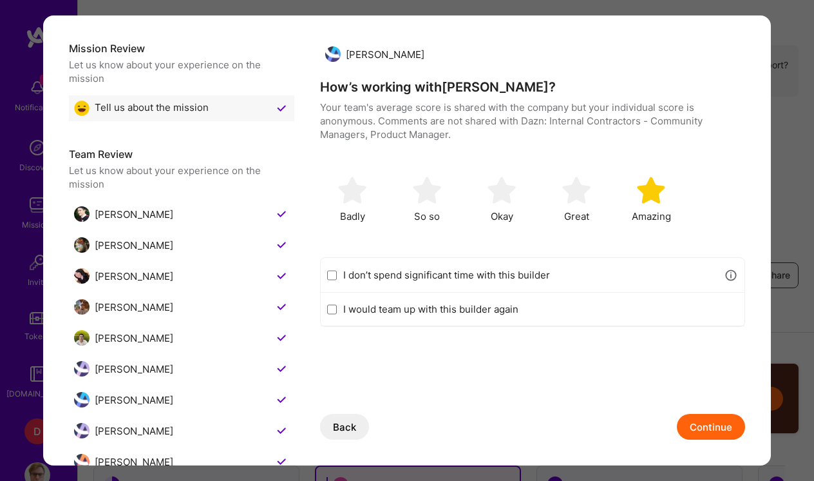
click at [698, 417] on button "Continue" at bounding box center [711, 427] width 68 height 26
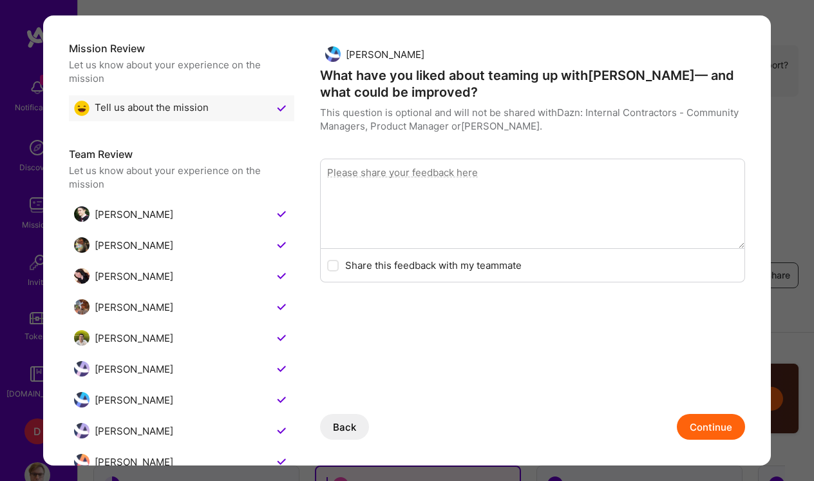
click at [698, 417] on button "Continue" at bounding box center [711, 427] width 68 height 26
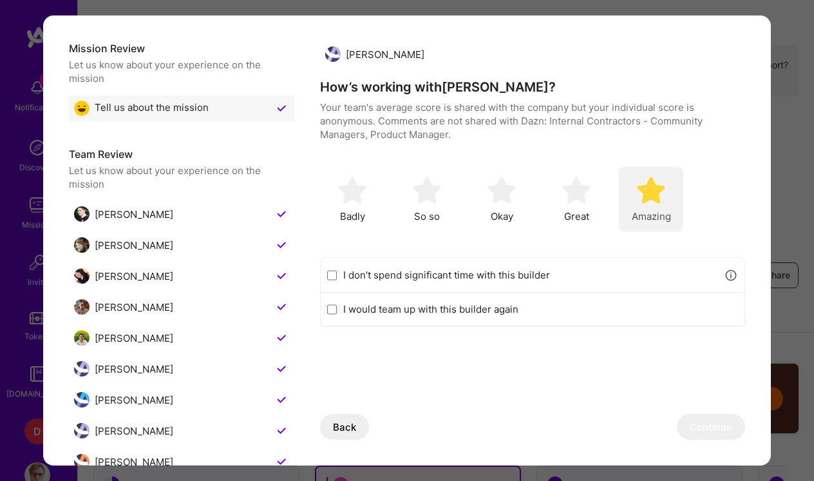
click at [670, 211] on span "Amazing" at bounding box center [651, 216] width 39 height 14
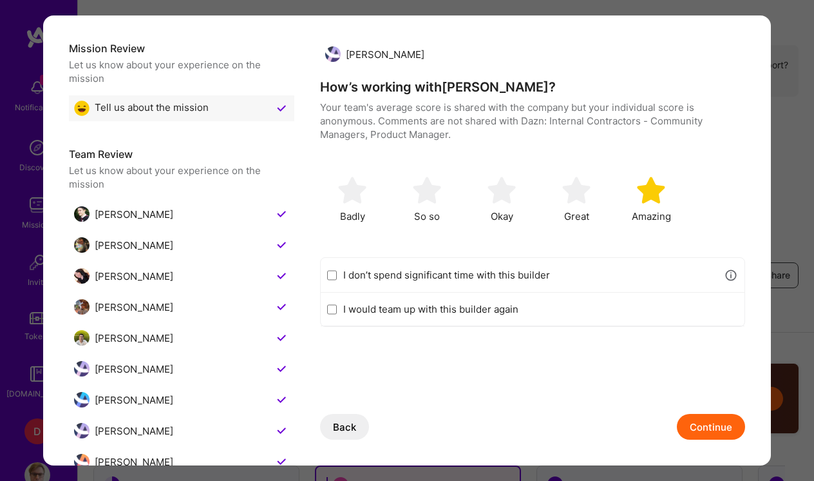
click at [729, 424] on button "Continue" at bounding box center [711, 427] width 68 height 26
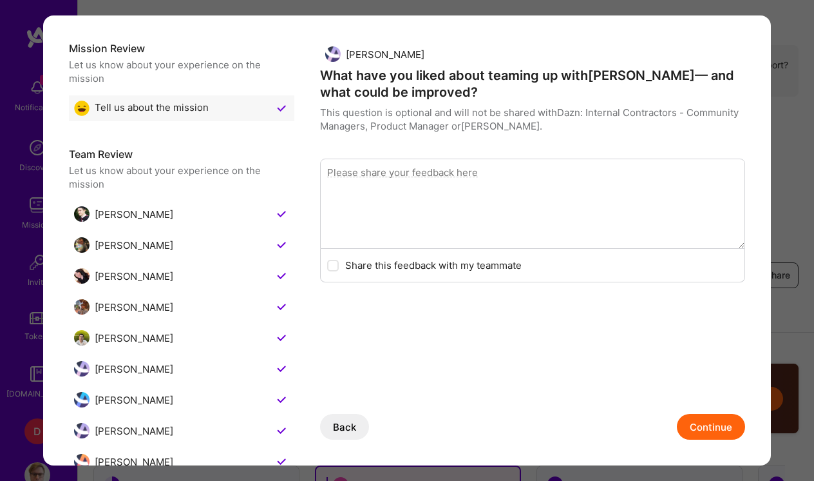
click at [729, 424] on button "Continue" at bounding box center [711, 427] width 68 height 26
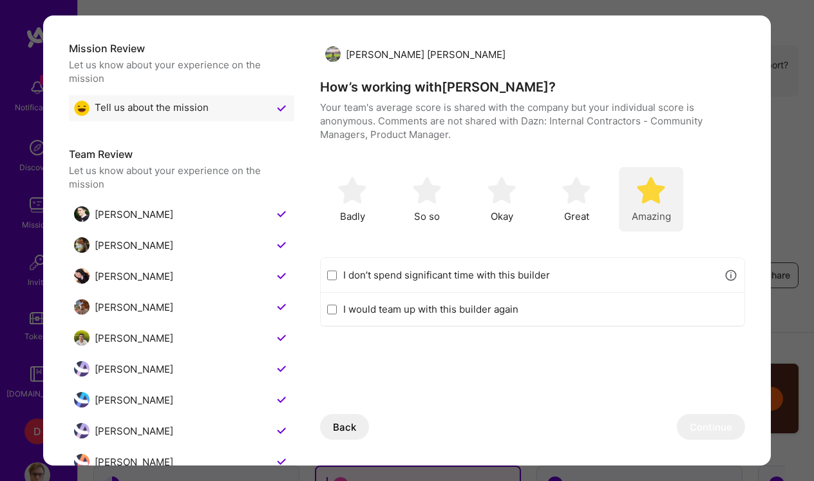
click at [662, 213] on span "Amazing" at bounding box center [651, 216] width 39 height 14
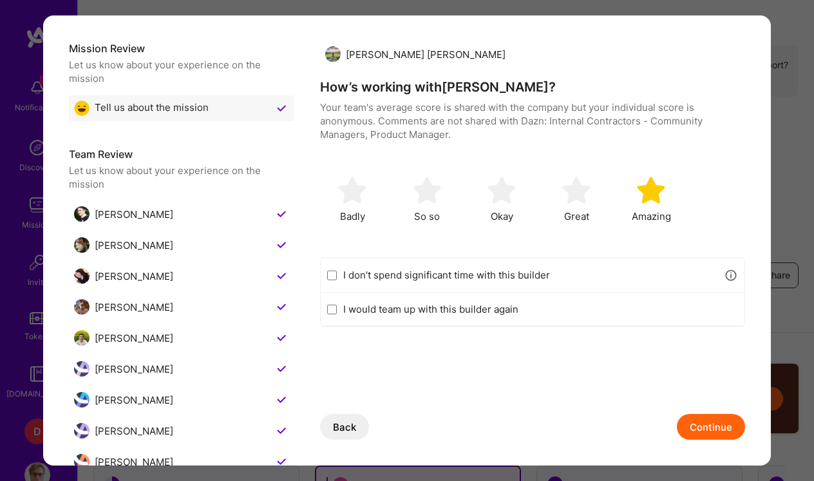
click at [716, 417] on button "Continue" at bounding box center [711, 427] width 68 height 26
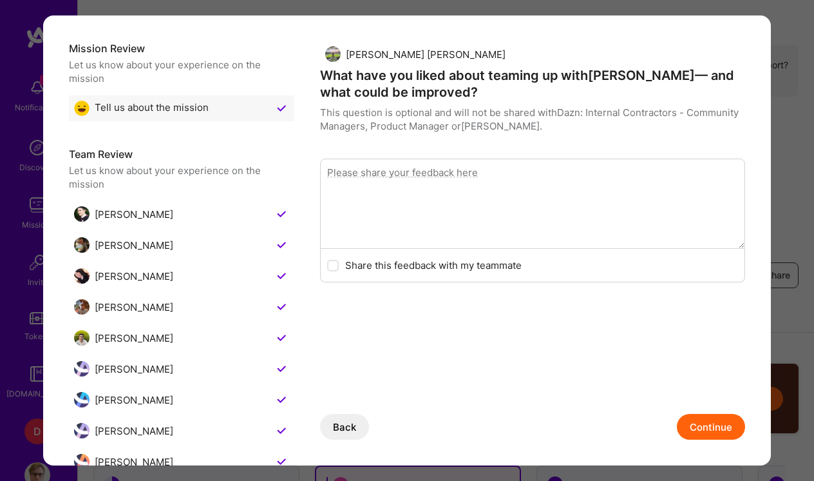
click at [716, 417] on button "Continue" at bounding box center [711, 427] width 68 height 26
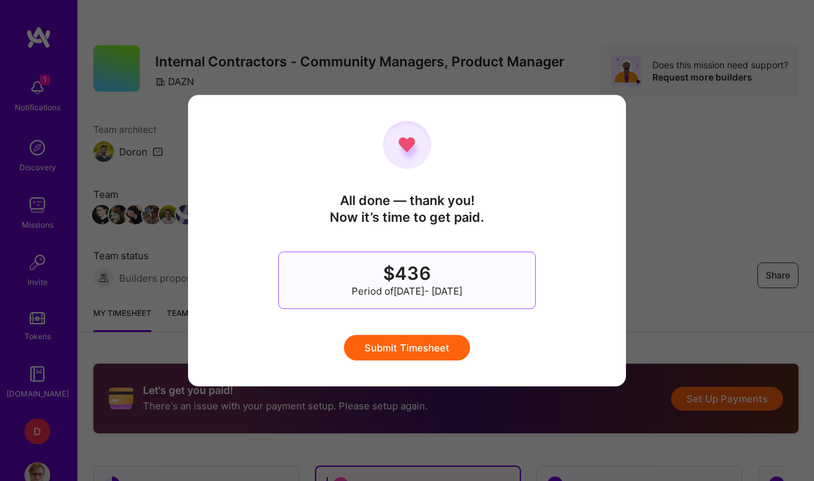
click at [441, 340] on button "Submit Timesheet" at bounding box center [407, 347] width 126 height 26
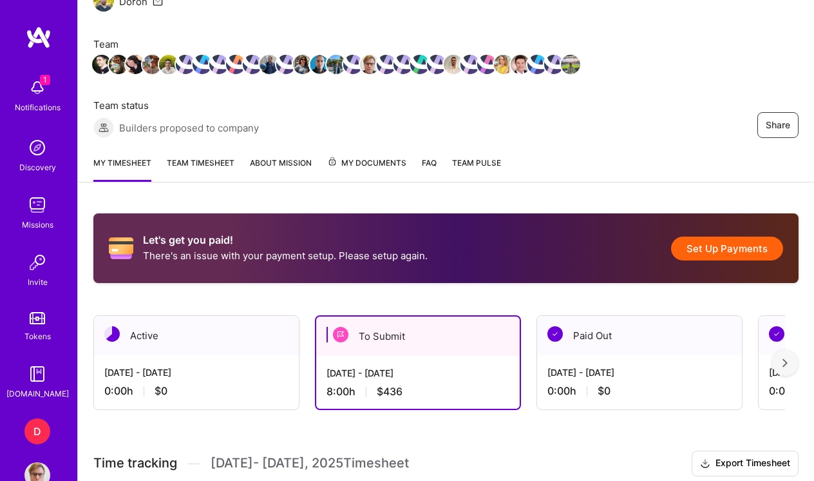
scroll to position [171, 0]
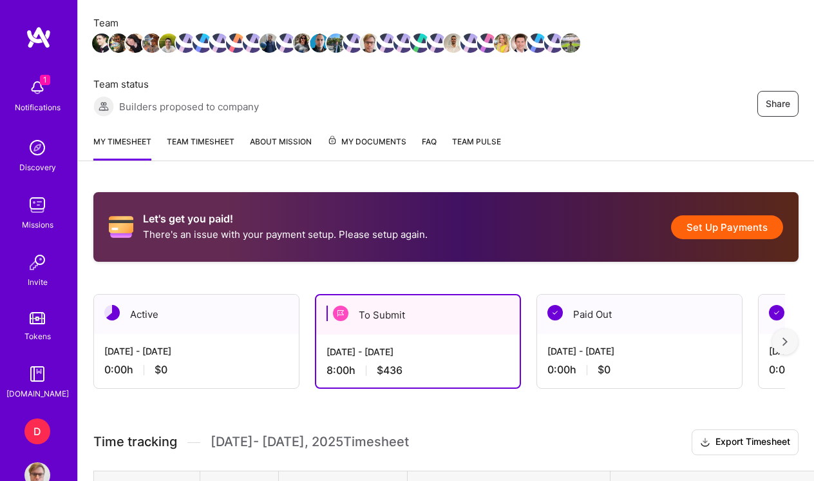
click at [204, 342] on div "Oct 1 - Oct 15, 2025 0:00 h $0" at bounding box center [196, 360] width 205 height 53
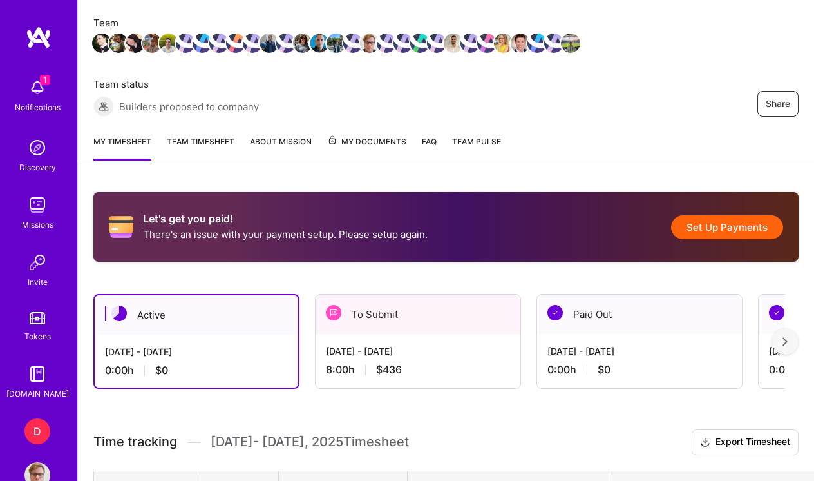
click at [443, 350] on div "[DATE] - [DATE]" at bounding box center [418, 351] width 184 height 14
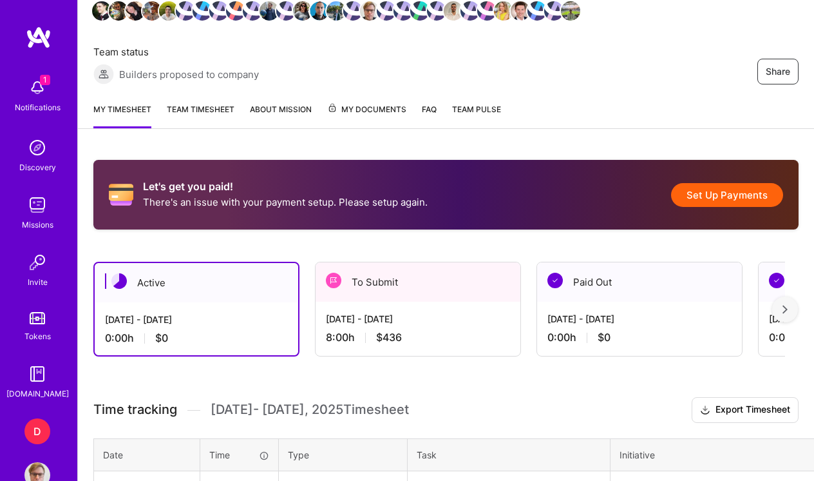
scroll to position [222, 0]
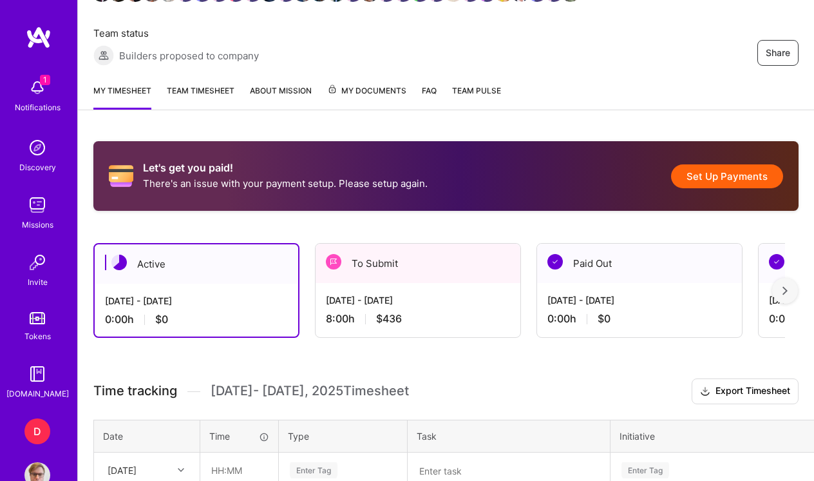
click at [400, 305] on div "[DATE] - [DATE]" at bounding box center [418, 300] width 184 height 14
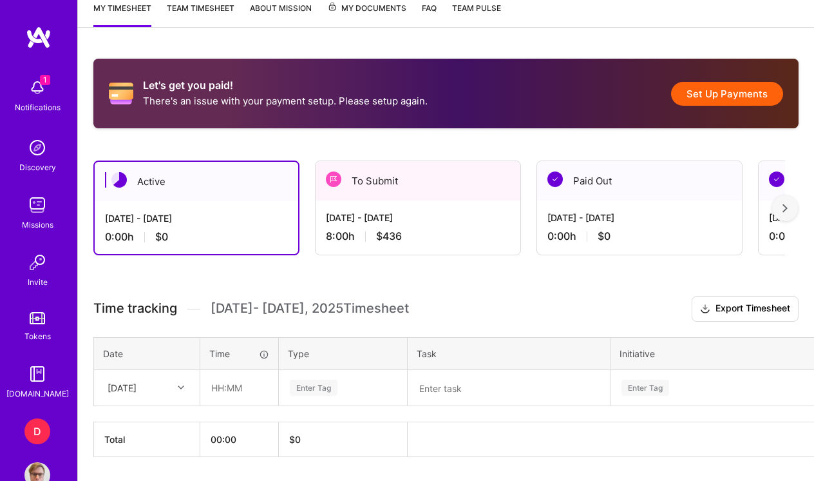
scroll to position [335, 0]
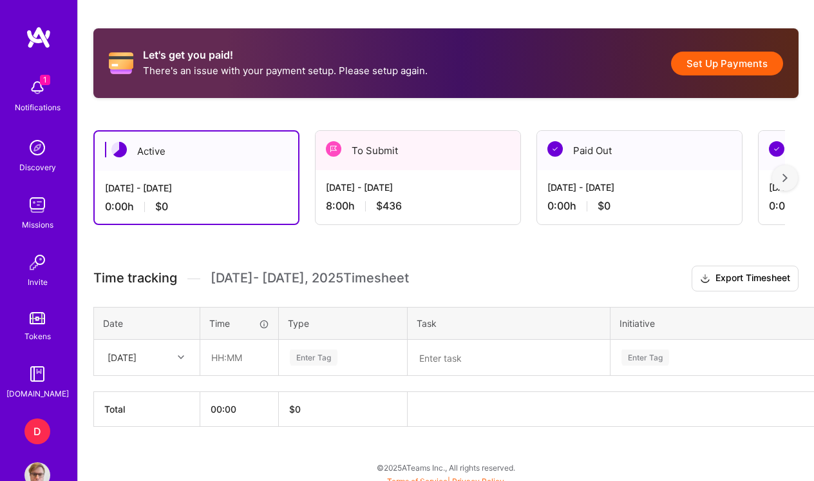
click at [432, 196] on div "[DATE] - [DATE] 8:00 h $436" at bounding box center [418, 196] width 205 height 53
